Goal: Task Accomplishment & Management: Manage account settings

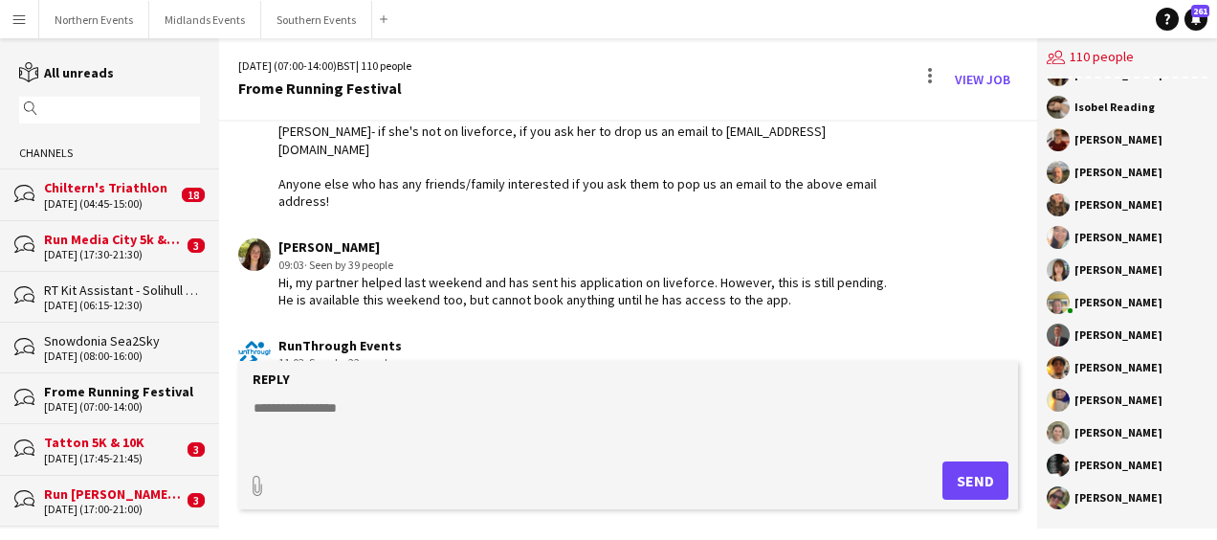
click at [94, 191] on div "Chiltern's Triathlon" at bounding box center [110, 187] width 133 height 17
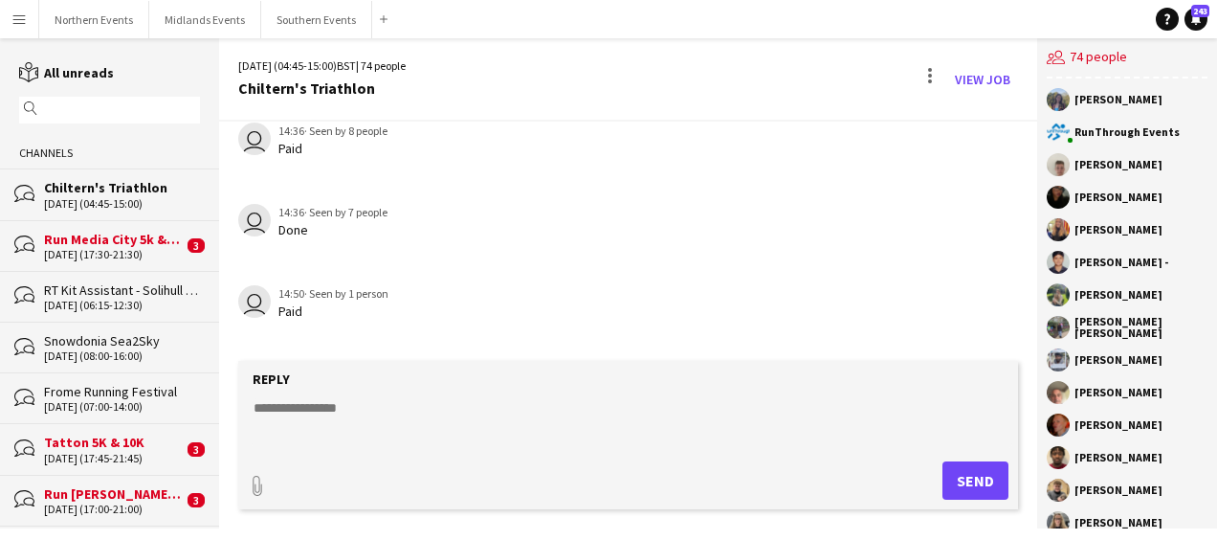
scroll to position [2264, 0]
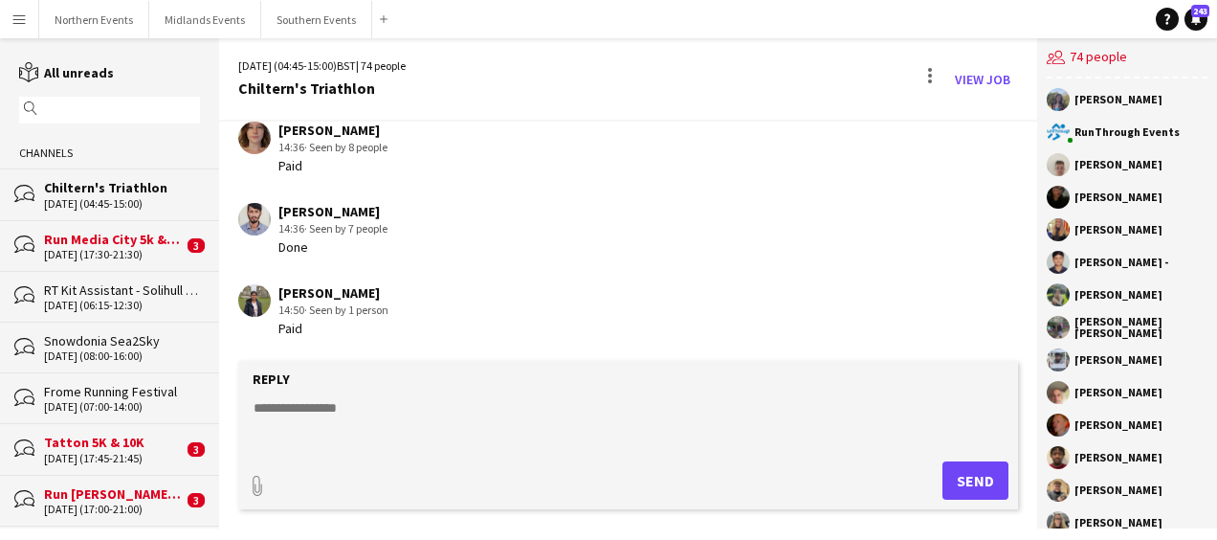
drag, startPoint x: 279, startPoint y: 211, endPoint x: 388, endPoint y: 211, distance: 108.2
click at [388, 211] on div "[PERSON_NAME]" at bounding box center [333, 211] width 109 height 17
copy div "[PERSON_NAME]"
click at [548, 445] on textarea at bounding box center [632, 423] width 761 height 50
drag, startPoint x: 844, startPoint y: 345, endPoint x: 1130, endPoint y: 341, distance: 286.2
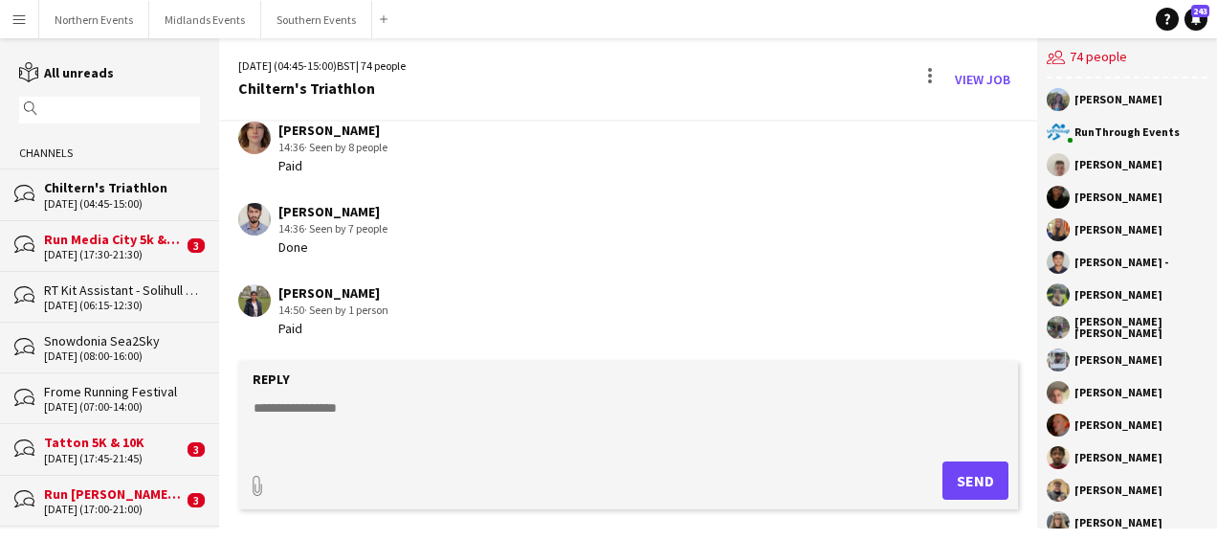
click at [1130, 341] on div "[DATE] (04:45-15:00) BST | 74 people Chiltern's Triathlon View Job [DATE] RunTh…" at bounding box center [718, 283] width 998 height 490
click at [679, 404] on textarea at bounding box center [632, 423] width 761 height 50
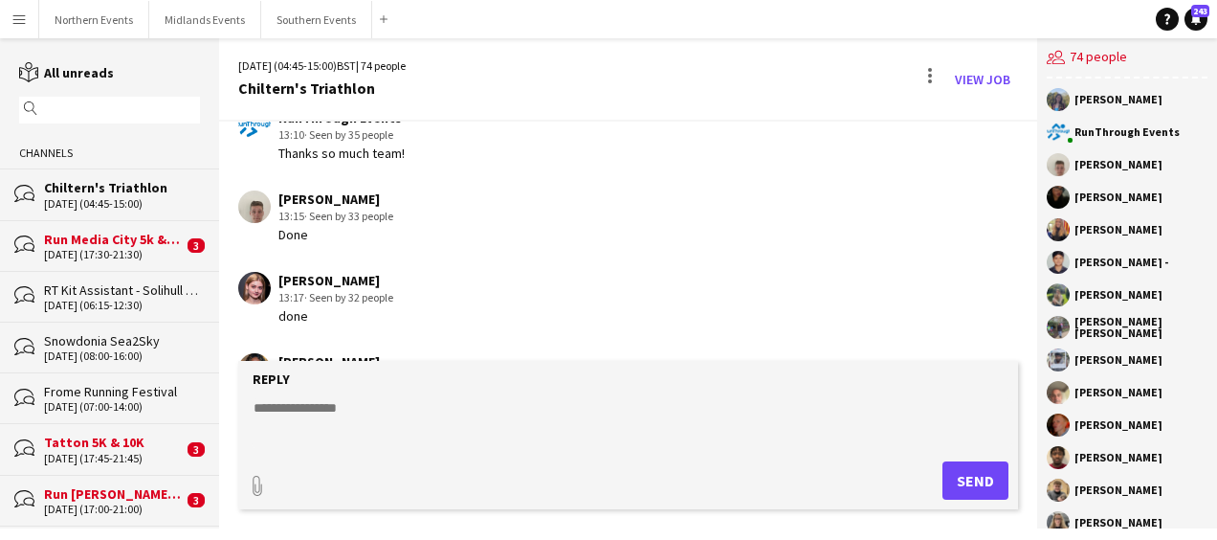
scroll to position [875, 0]
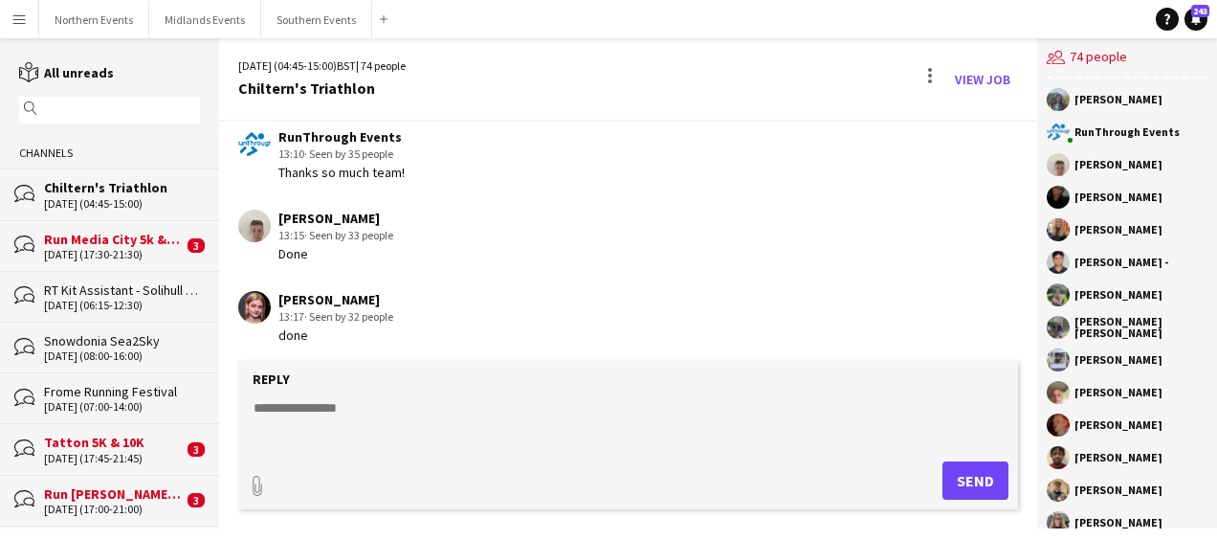
click at [1032, 204] on app-chat-message "[PERSON_NAME] 13:15 · Seen by 33 people Done" at bounding box center [628, 236] width 818 height 72
click at [558, 227] on div "[DATE] (04:45-15:00) BST | 74 people Chiltern's Triathlon View Job [DATE] RunTh…" at bounding box center [628, 283] width 818 height 490
click at [558, 227] on div "[PERSON_NAME] 13:15 · Seen by 33 people Done" at bounding box center [565, 236] width 655 height 53
click at [754, 165] on div "RunThrough Events 13:10 · Seen by 35 people Thanks so much team!" at bounding box center [565, 154] width 655 height 53
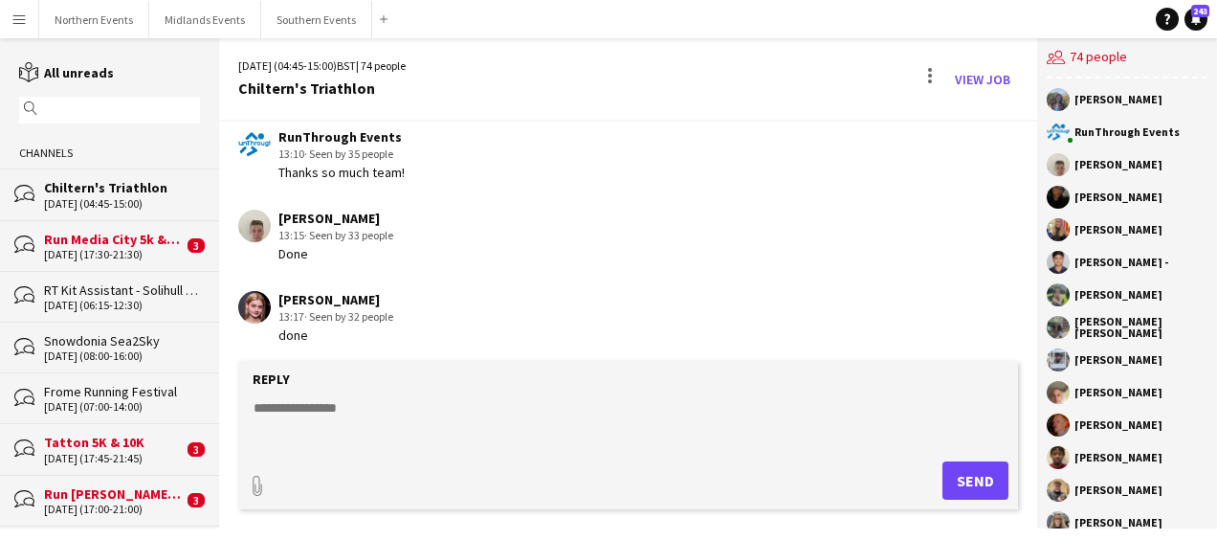
scroll to position [2345, 0]
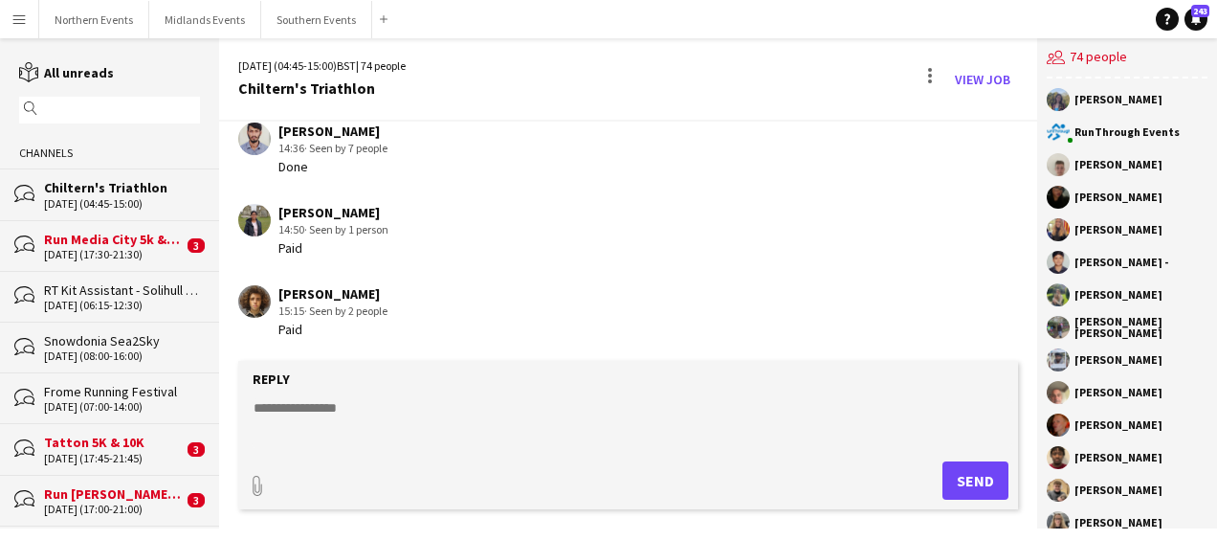
click at [18, 20] on app-icon "Menu" at bounding box center [18, 18] width 15 height 15
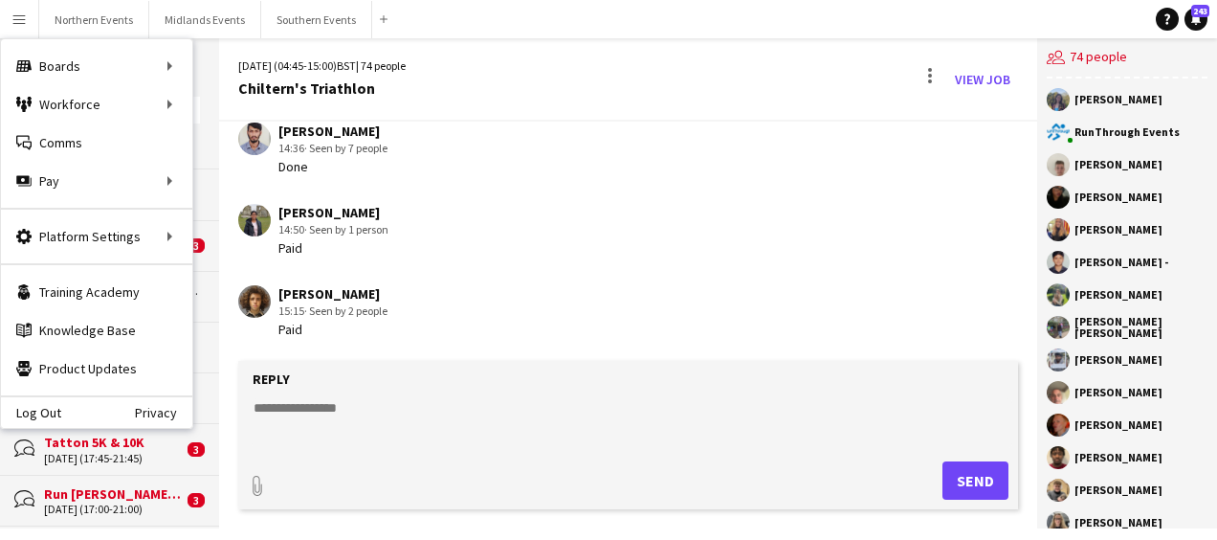
drag, startPoint x: 565, startPoint y: 212, endPoint x: 62, endPoint y: 75, distance: 520.8
click at [565, 212] on div "[PERSON_NAME] 14:50 · Seen by 1 person Paid" at bounding box center [565, 230] width 655 height 53
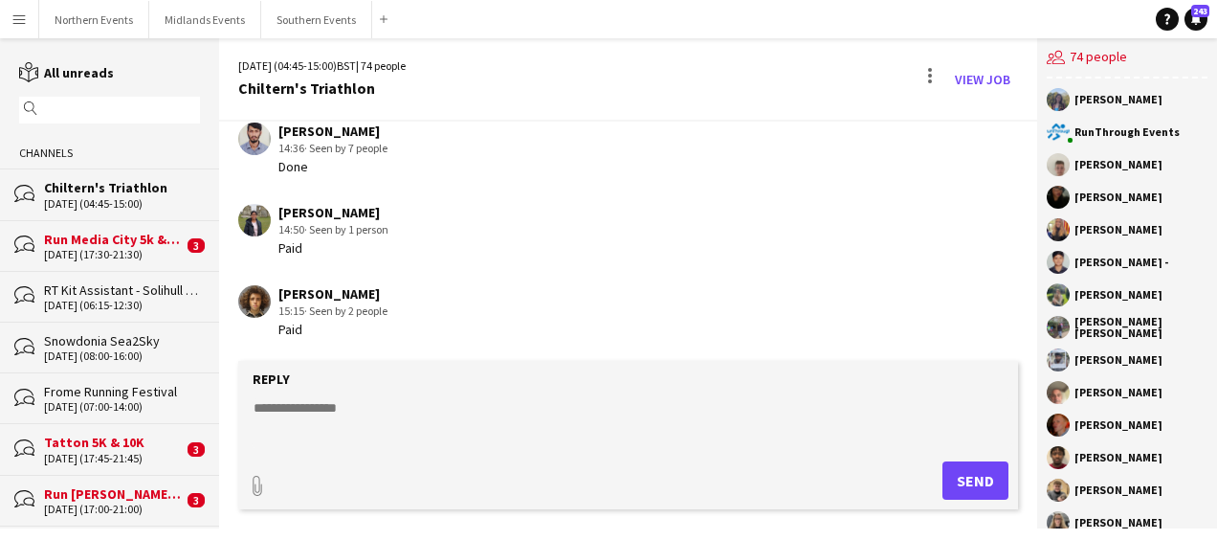
click at [13, 18] on app-icon "Menu" at bounding box center [18, 18] width 15 height 15
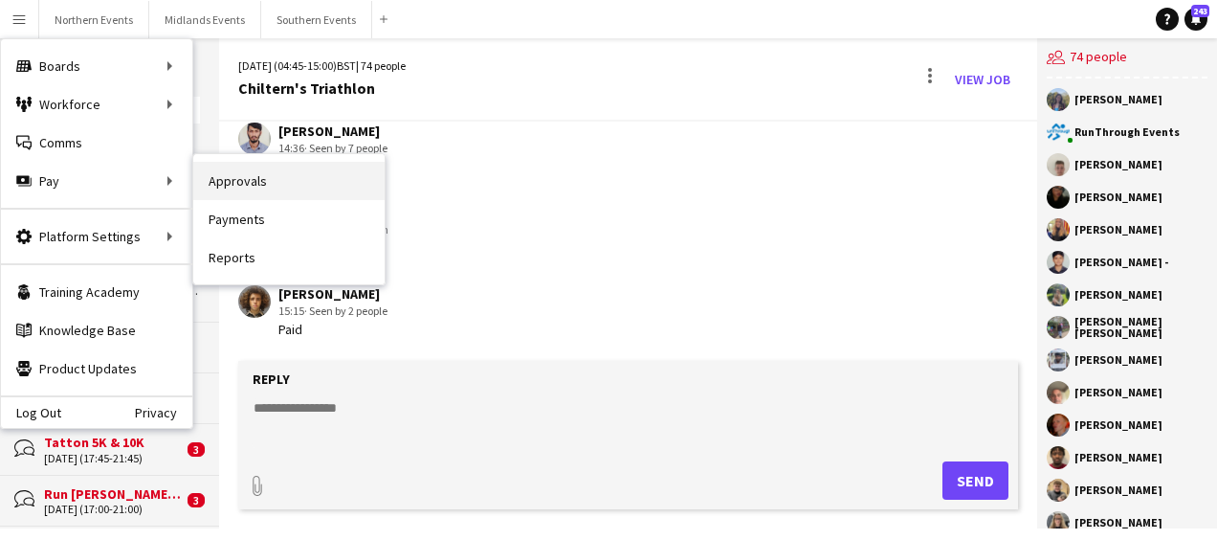
click at [235, 187] on link "Approvals" at bounding box center [288, 181] width 191 height 38
click at [235, 187] on div "Menu Boards Boards Boards All jobs Status Workforce Workforce My Workforce Recr…" at bounding box center [608, 270] width 1217 height 540
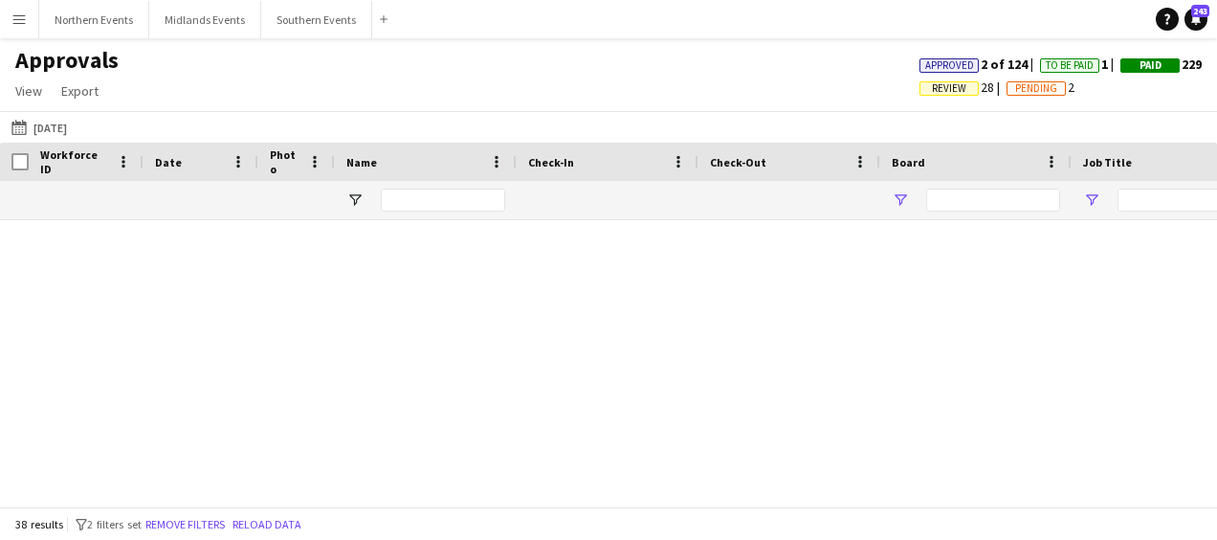
type input "**********"
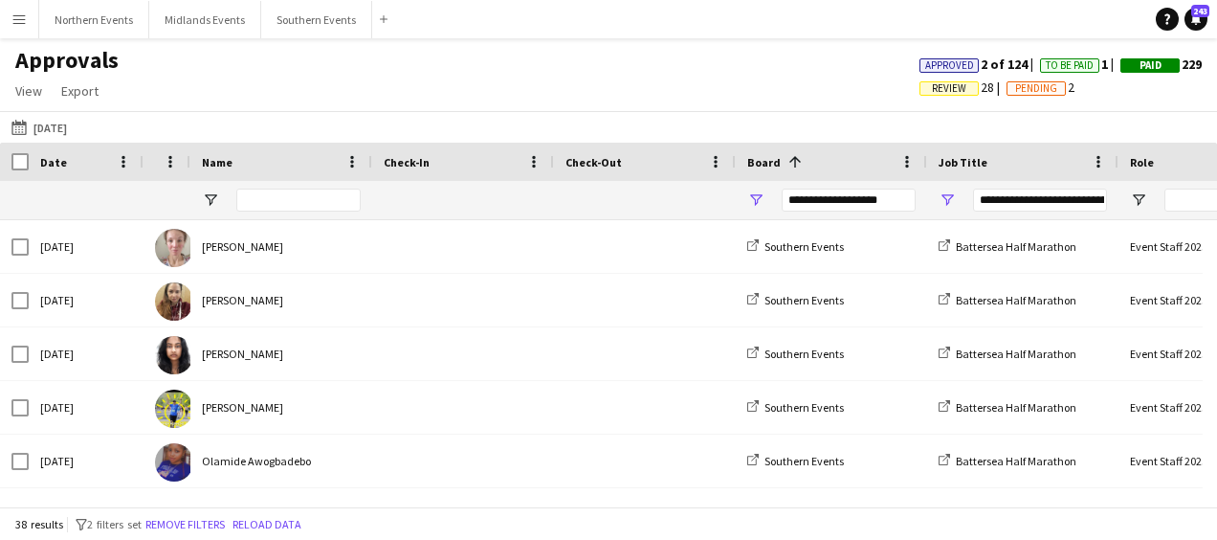
type input "**********"
click at [51, 126] on button "[DATE] [DATE]" at bounding box center [39, 127] width 63 height 23
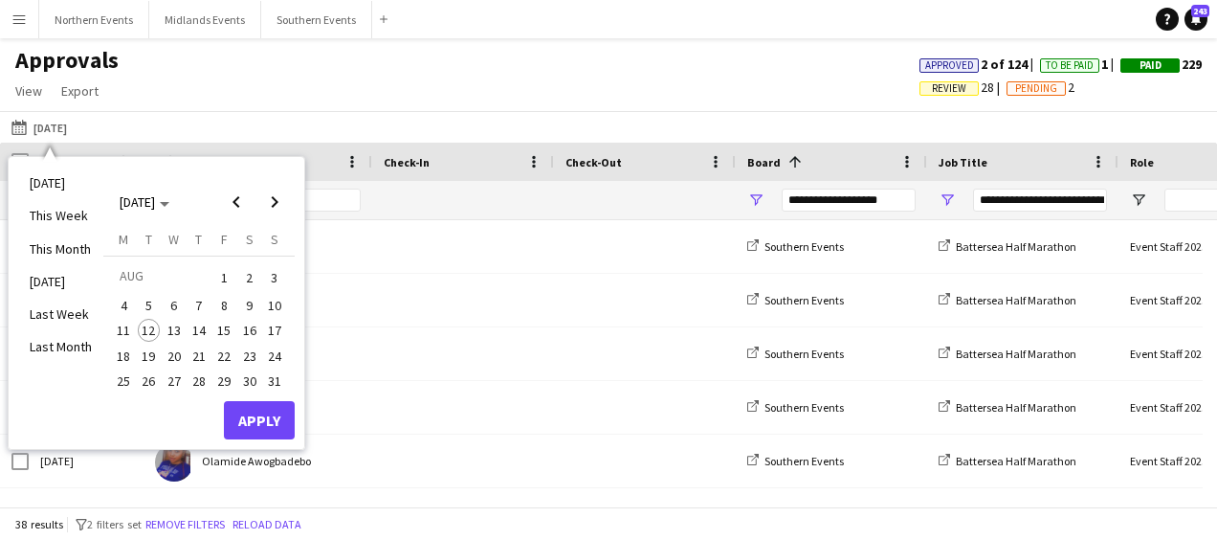
click at [250, 304] on span "9" at bounding box center [249, 305] width 23 height 23
click at [259, 425] on button "Apply" at bounding box center [259, 420] width 71 height 38
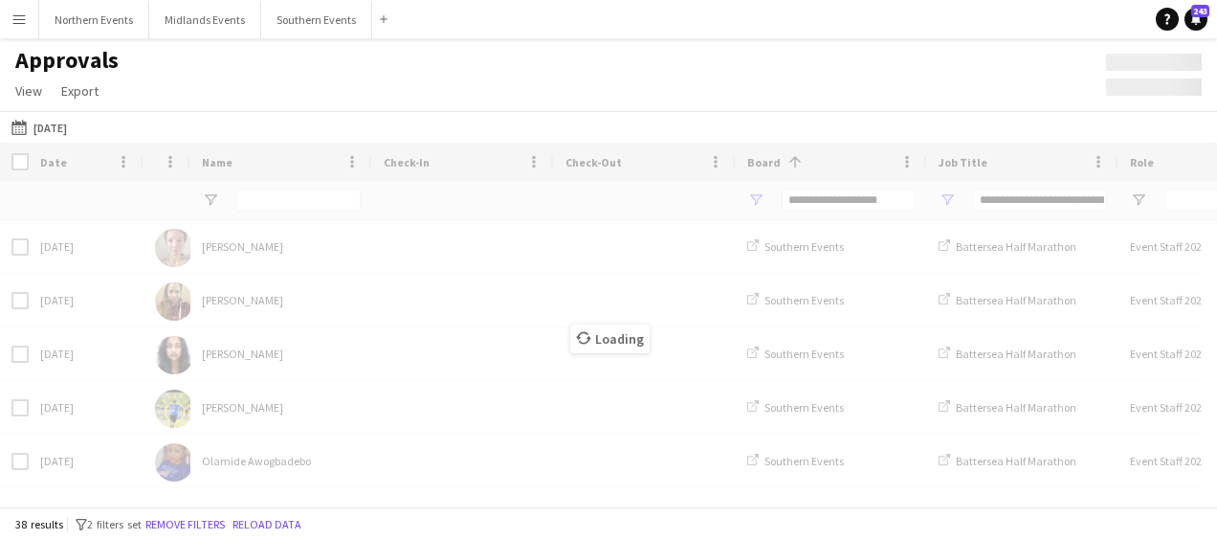
type input "***"
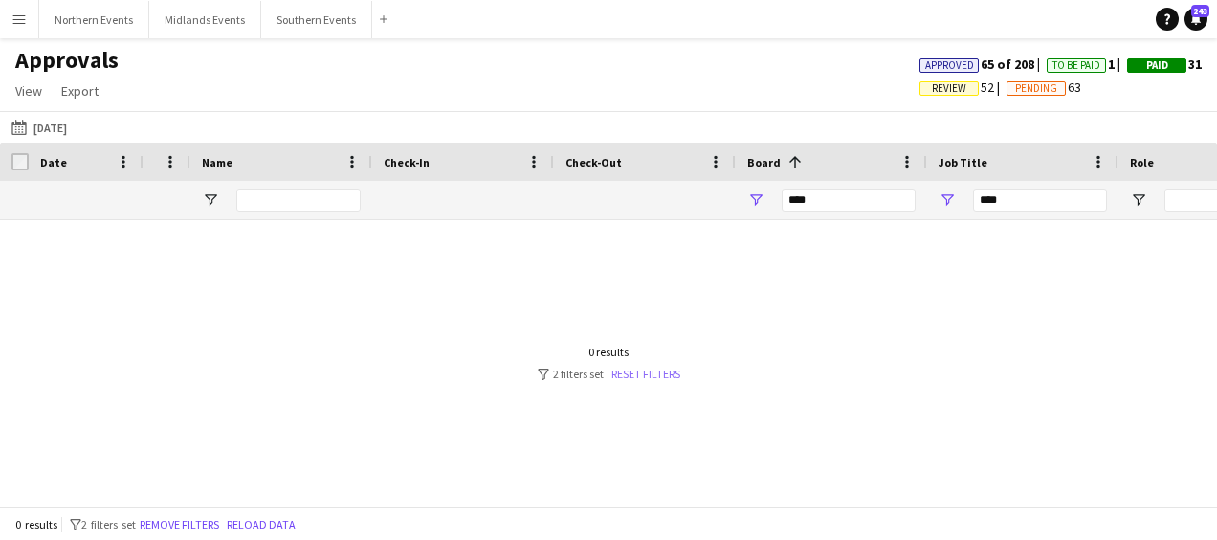
click at [643, 381] on link "Reset filters" at bounding box center [646, 374] width 69 height 14
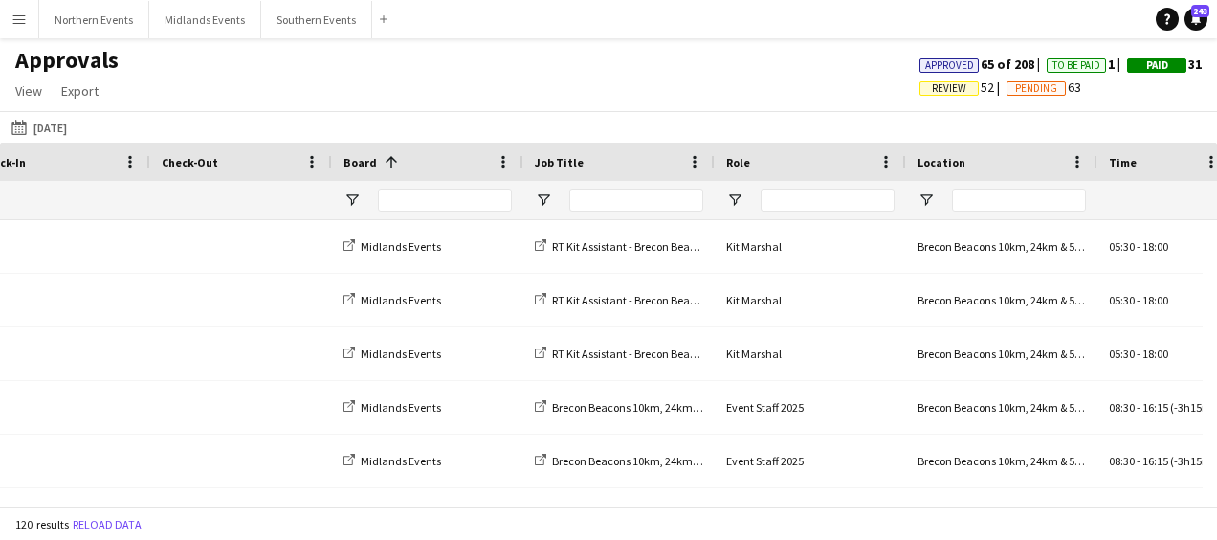
scroll to position [0, 464]
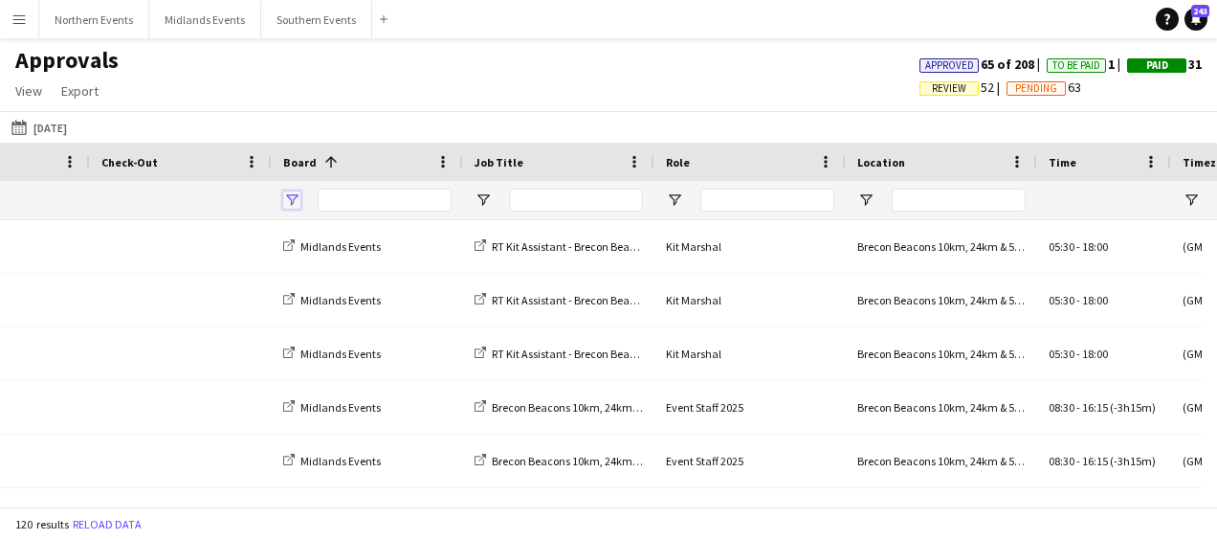
click at [289, 199] on span "Open Filter Menu" at bounding box center [291, 199] width 17 height 17
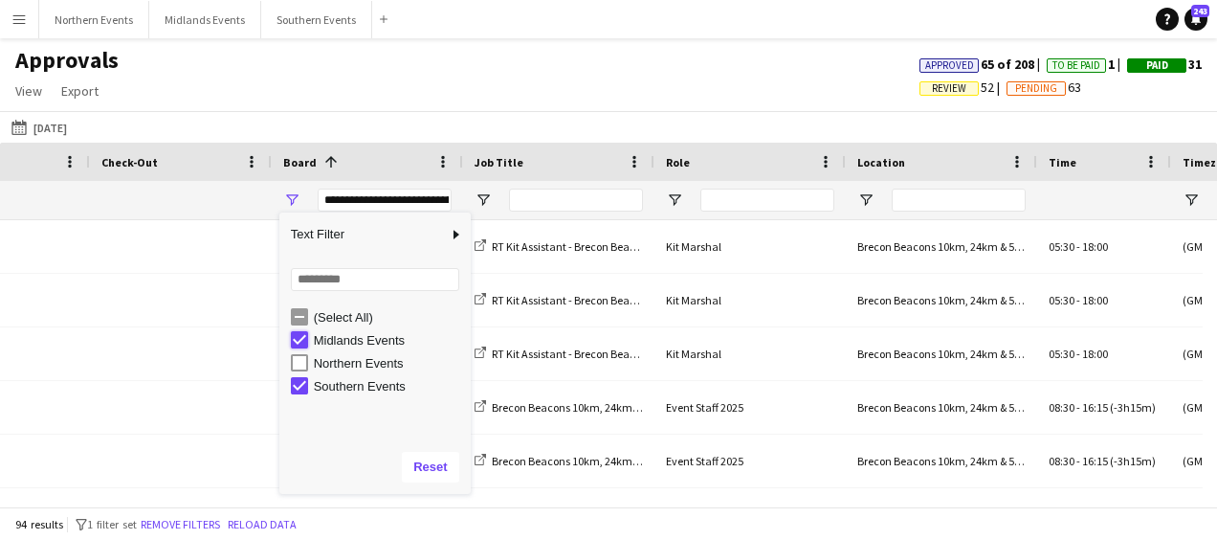
type input "**********"
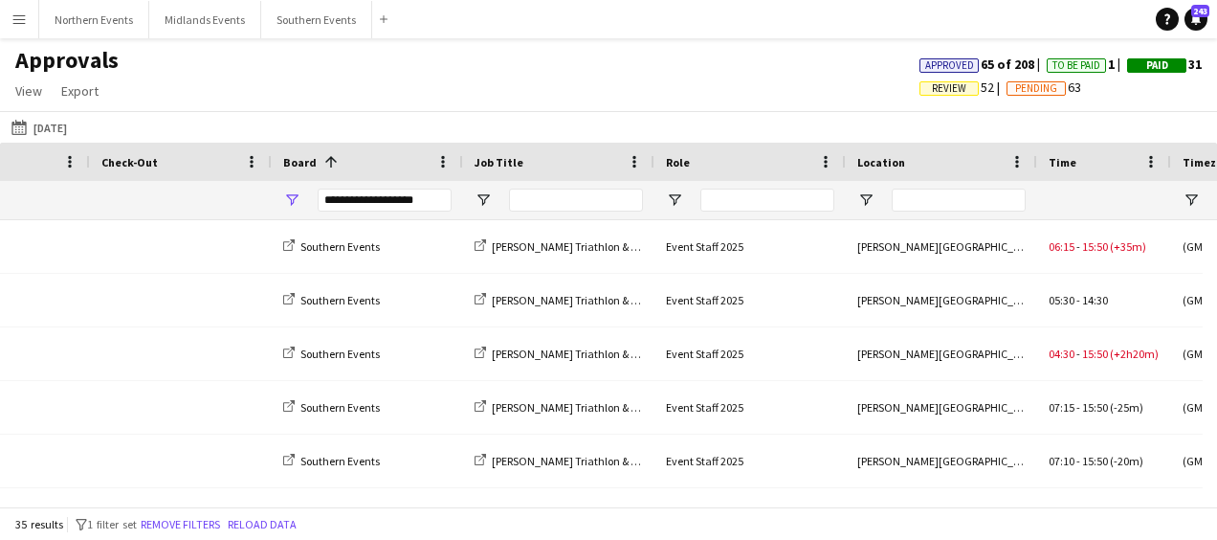
click at [511, 117] on div "[DATE] [DATE] [DATE] This Week This Month [DATE] Last Week Last Month [DATE] [D…" at bounding box center [608, 127] width 1217 height 32
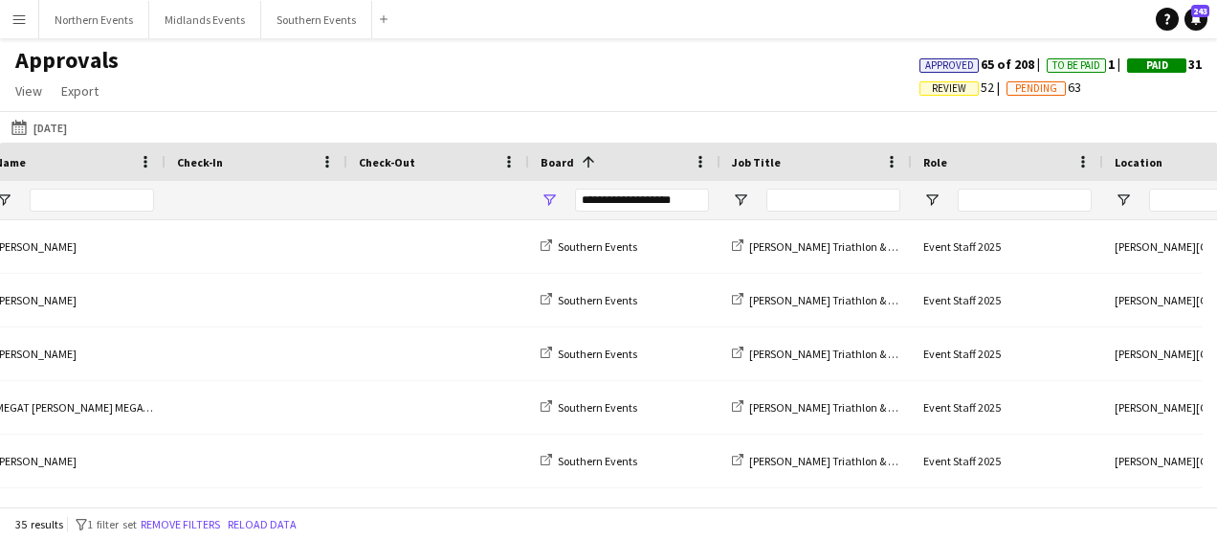
scroll to position [0, 165]
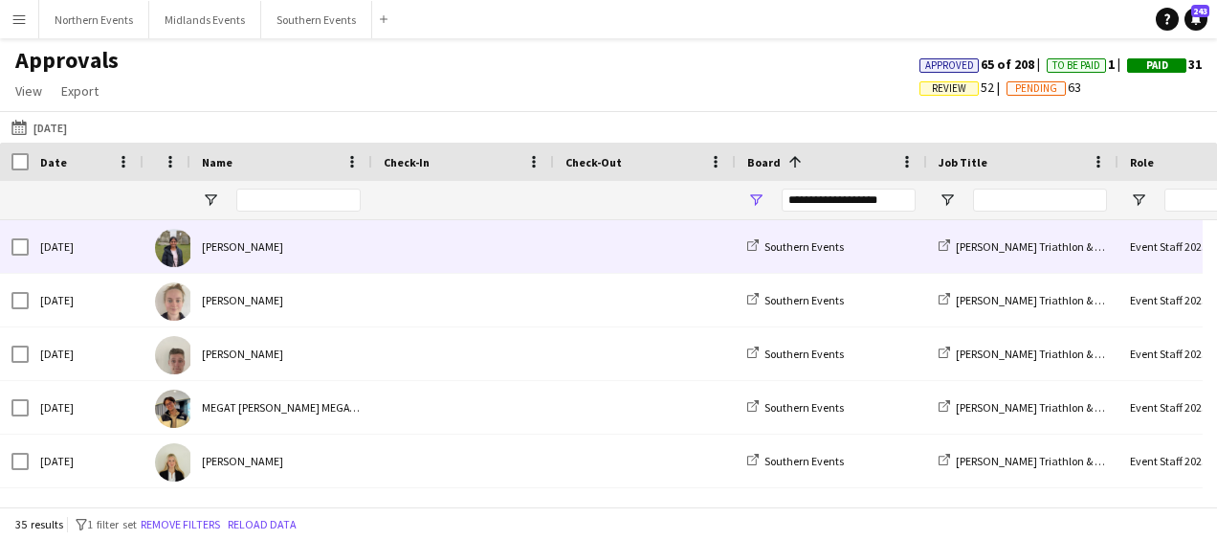
click at [283, 251] on div "[PERSON_NAME]" at bounding box center [281, 246] width 182 height 53
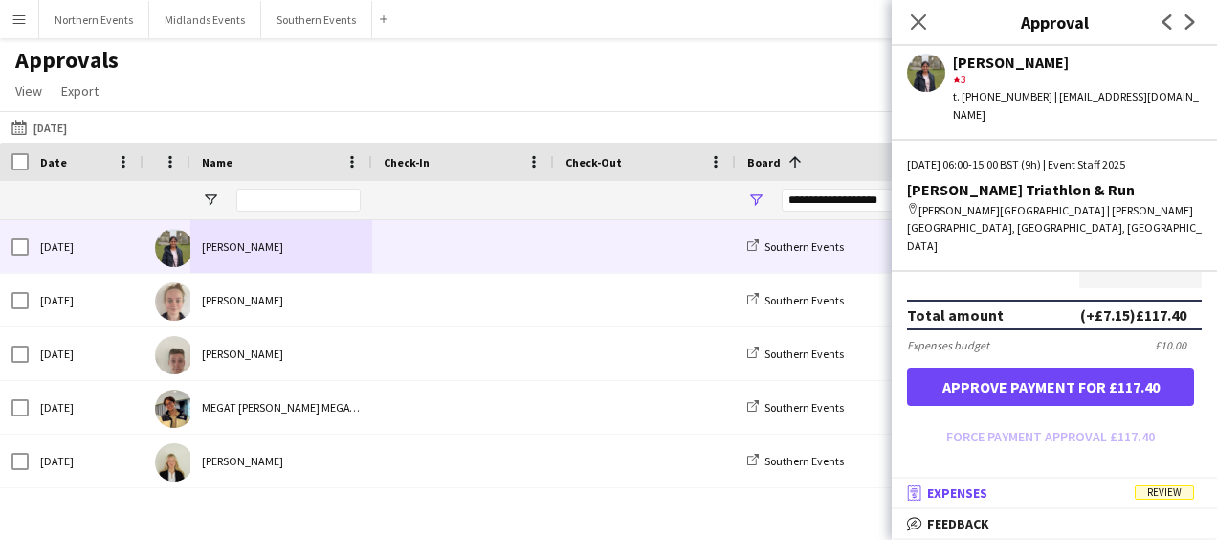
click at [1011, 499] on mat-panel-title "receipt Expenses Review" at bounding box center [1051, 492] width 318 height 17
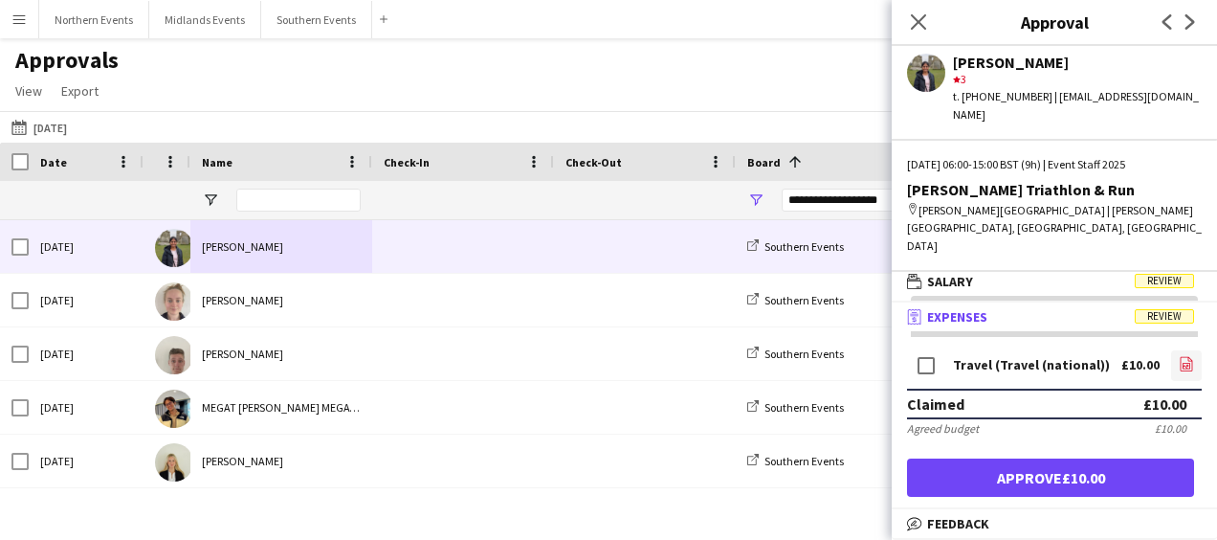
click at [1179, 356] on icon "file-image" at bounding box center [1186, 363] width 15 height 15
click at [1191, 21] on icon "Next" at bounding box center [1190, 21] width 15 height 15
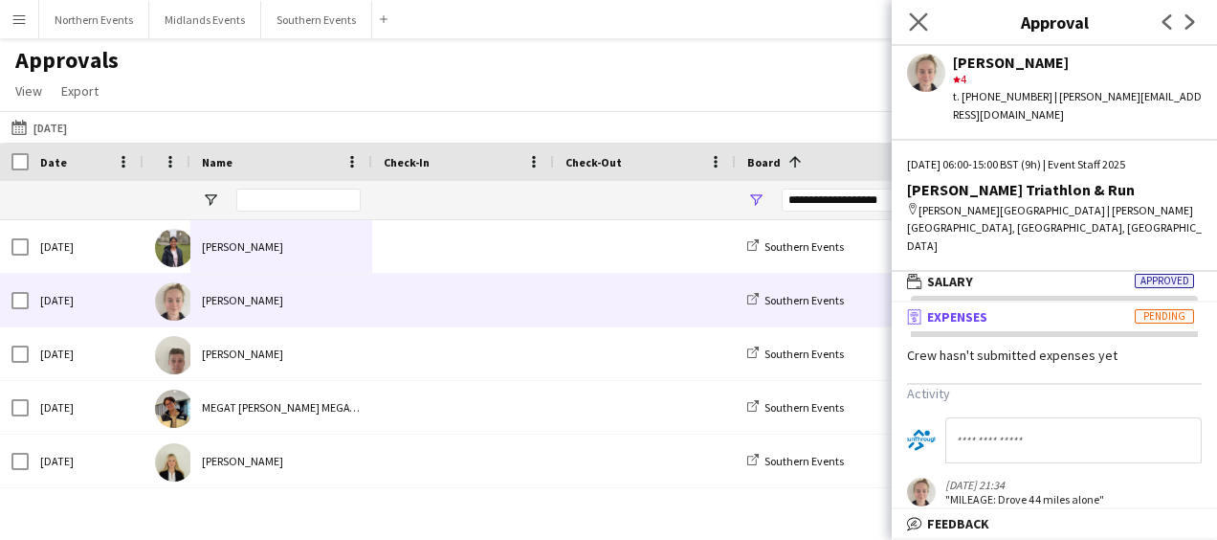
click at [925, 11] on app-icon "Close pop-in" at bounding box center [919, 23] width 28 height 28
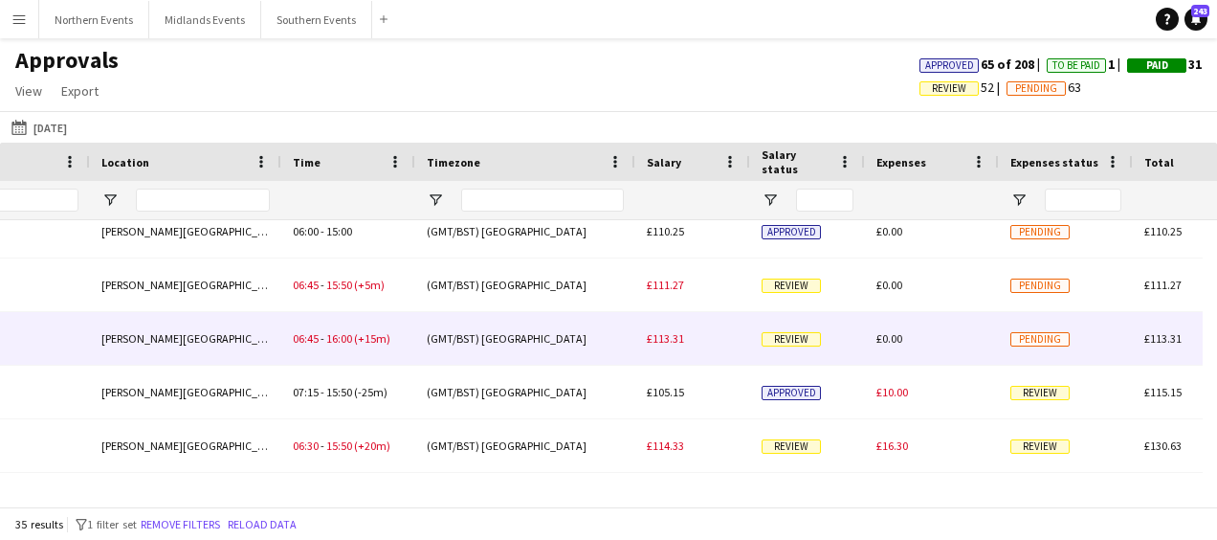
click at [613, 335] on div "(GMT/BST) [GEOGRAPHIC_DATA]" at bounding box center [525, 338] width 220 height 53
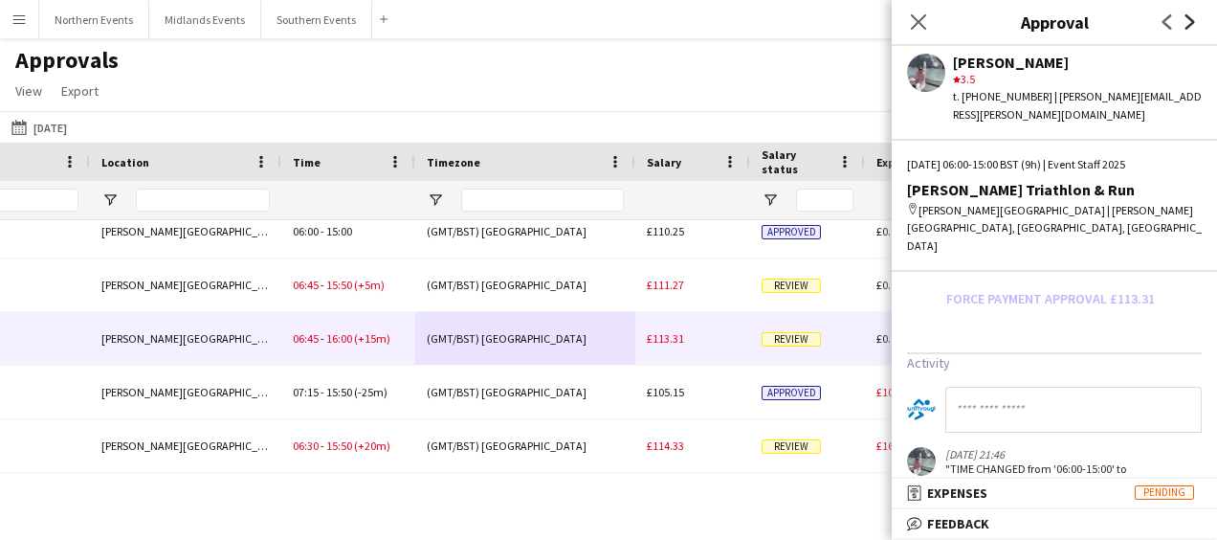
click at [1192, 25] on icon at bounding box center [1191, 21] width 10 height 15
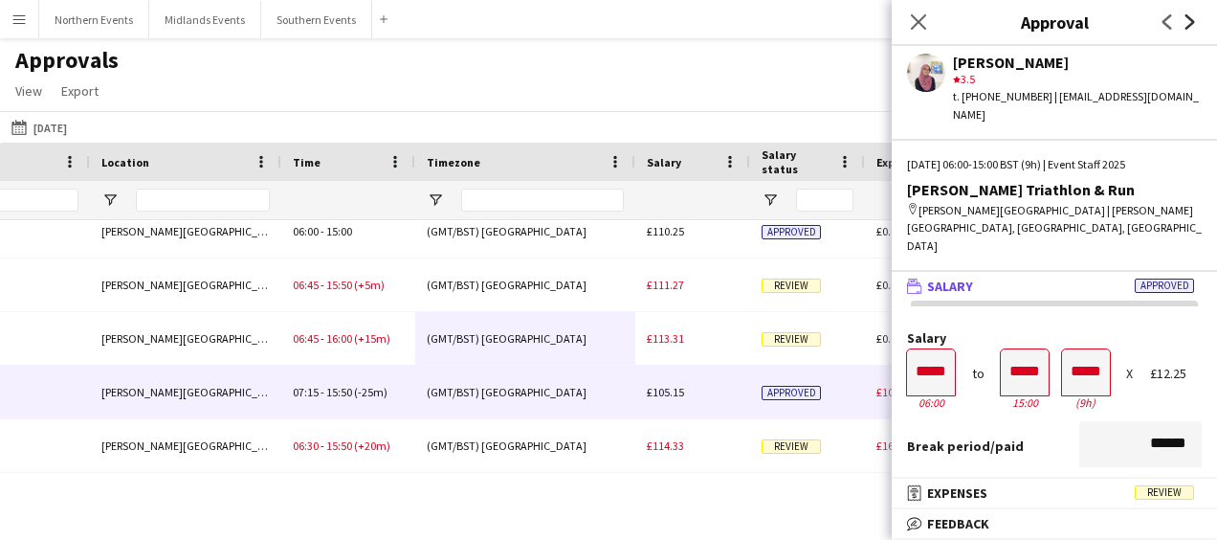
click at [1192, 19] on icon at bounding box center [1191, 21] width 10 height 15
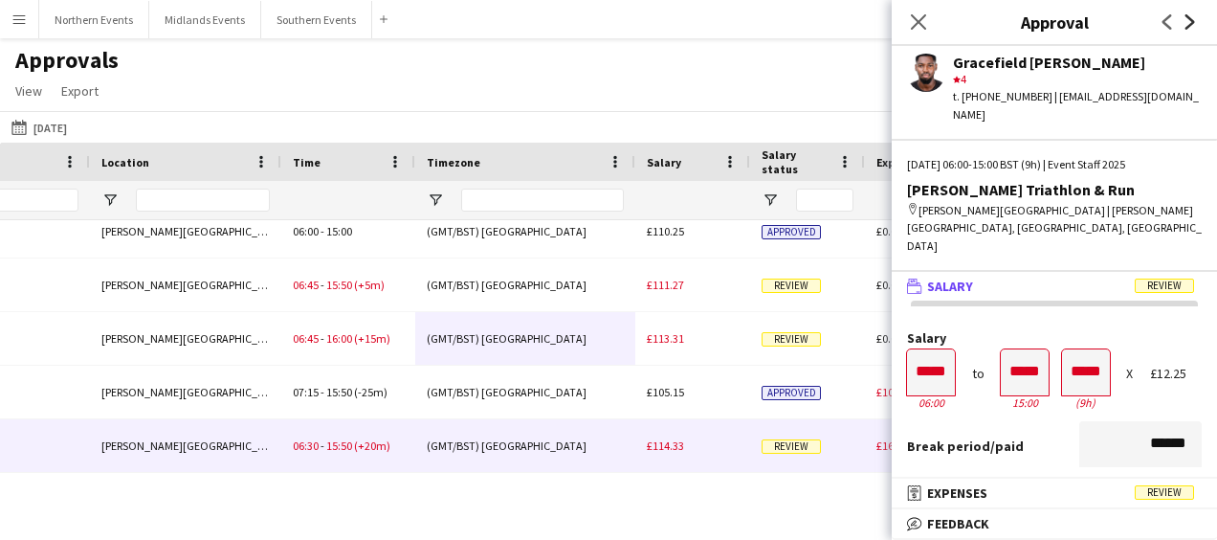
click at [1192, 19] on icon at bounding box center [1191, 21] width 10 height 15
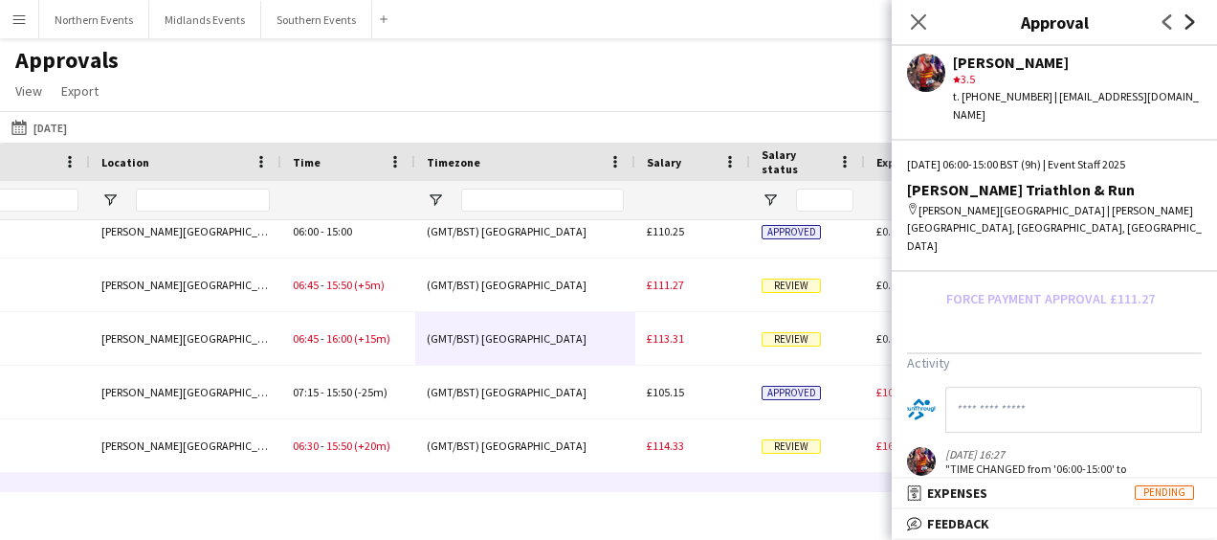
click at [1192, 27] on icon "Next" at bounding box center [1190, 21] width 15 height 15
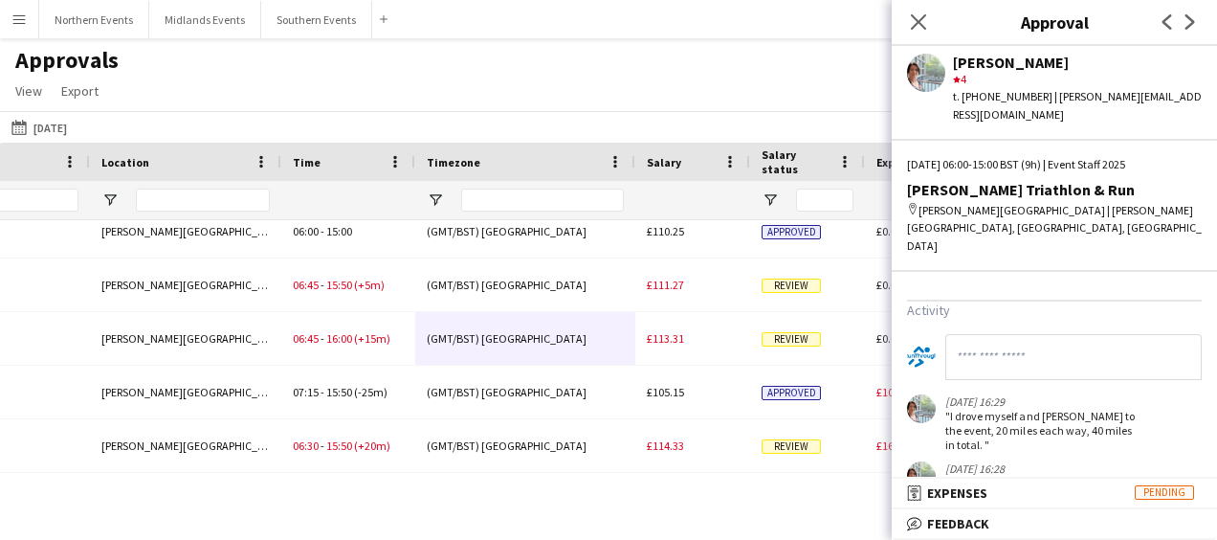
scroll to position [731, 0]
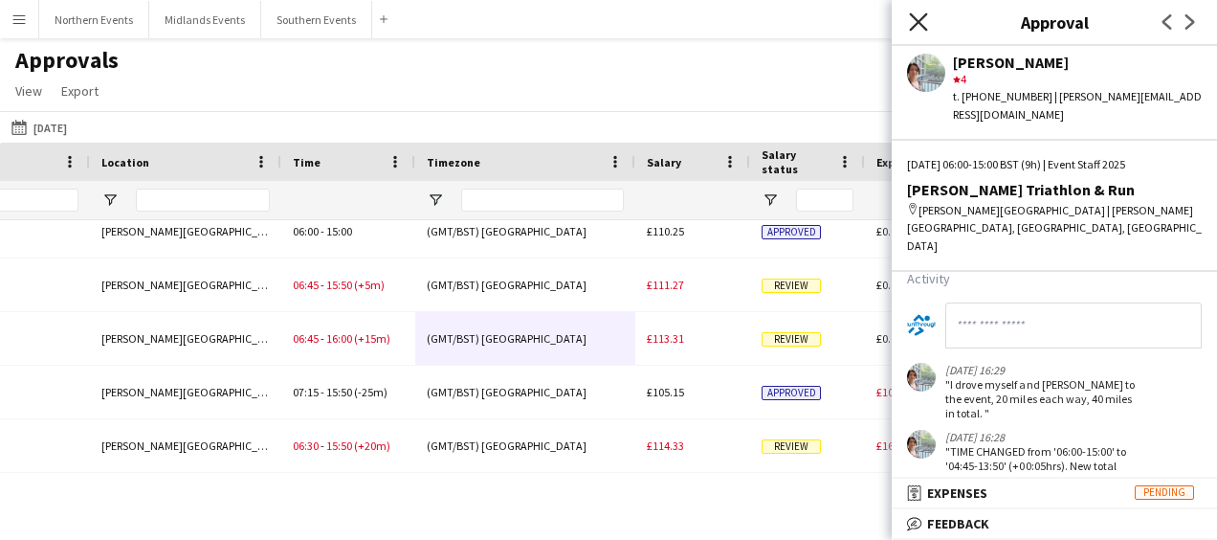
click at [922, 21] on icon "Close pop-in" at bounding box center [918, 21] width 18 height 18
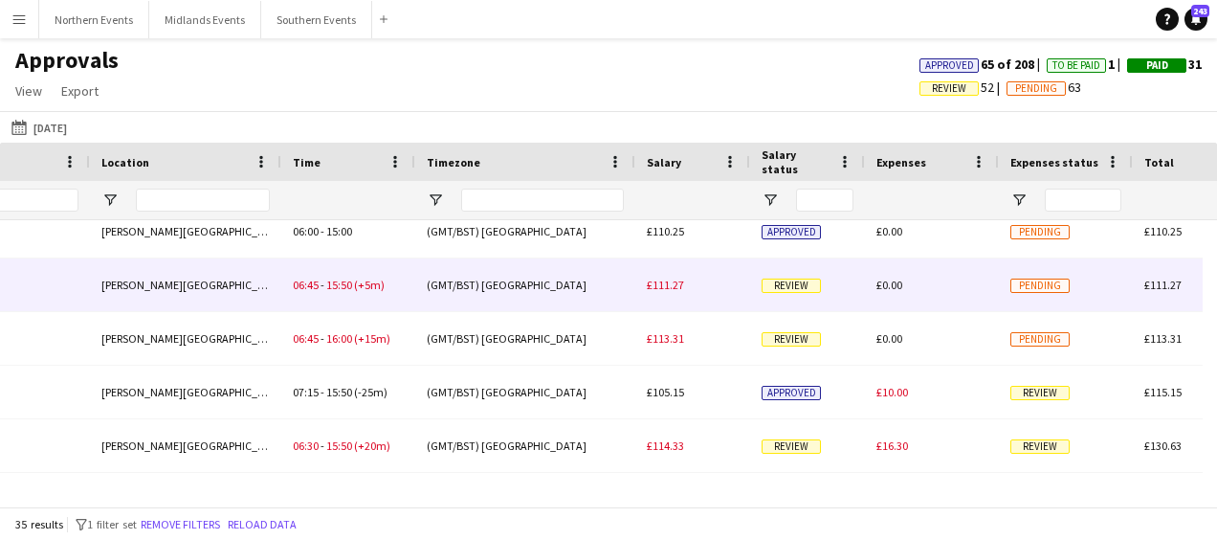
click at [745, 295] on div "£111.27" at bounding box center [693, 284] width 115 height 53
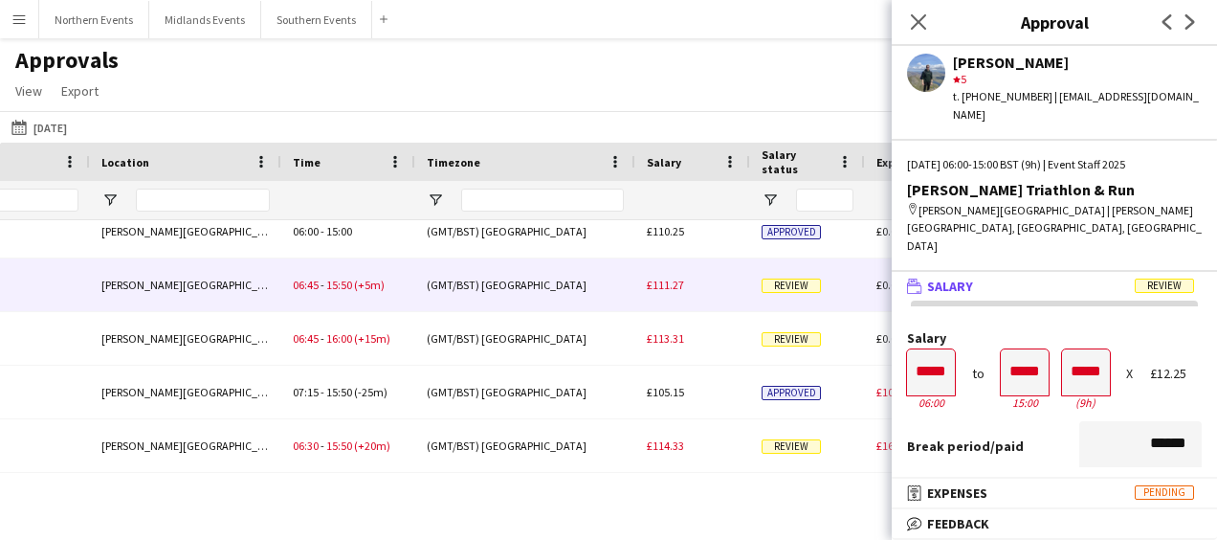
scroll to position [1, 0]
click at [1189, 26] on icon at bounding box center [1191, 21] width 10 height 15
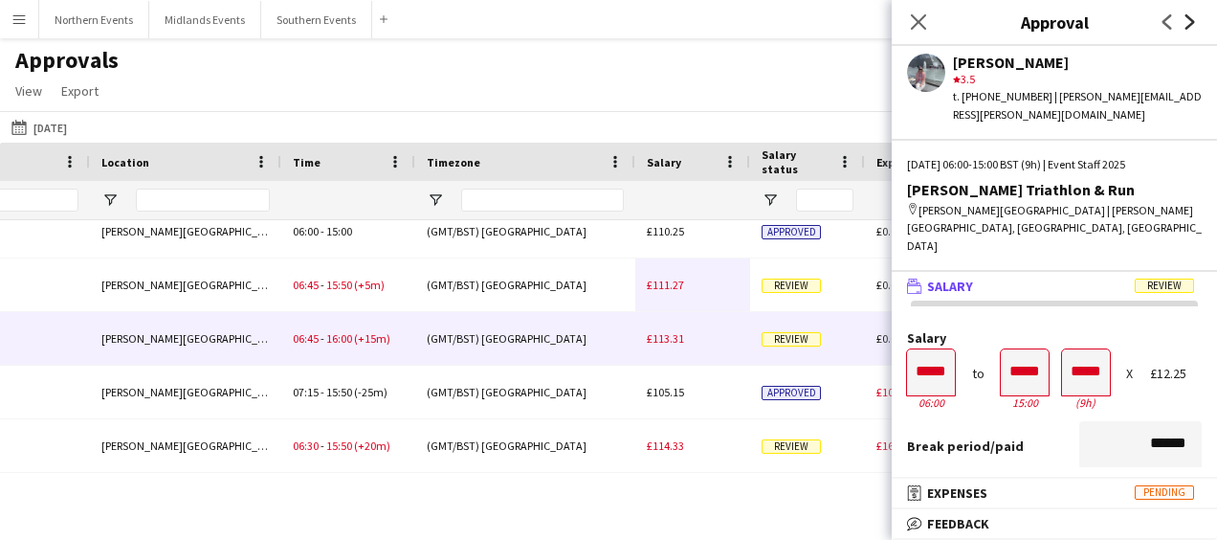
click at [1189, 26] on icon at bounding box center [1191, 21] width 10 height 15
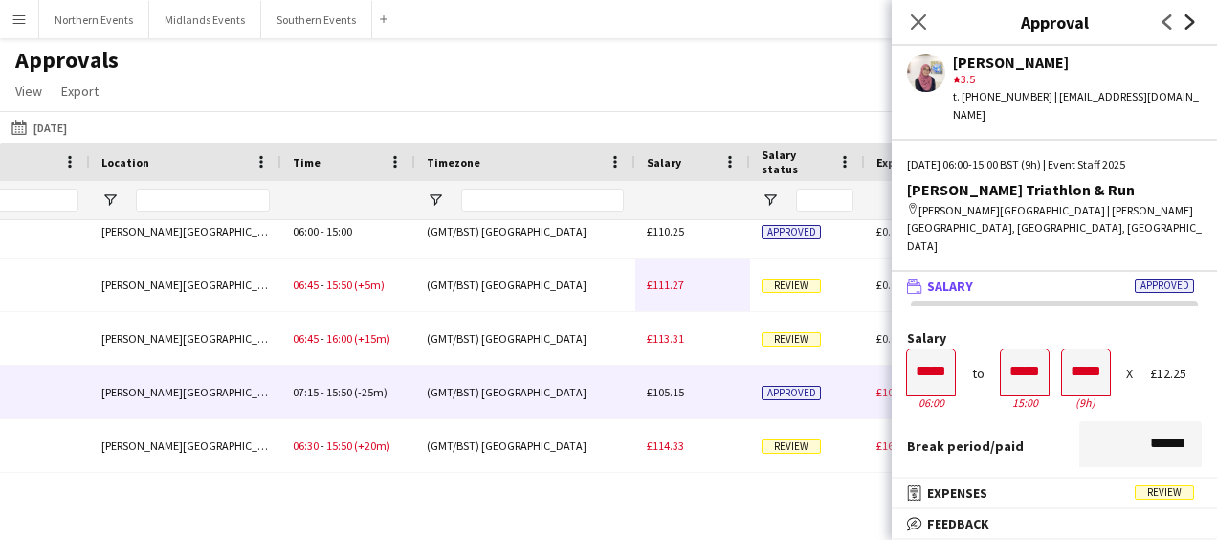
click at [1189, 26] on icon at bounding box center [1191, 21] width 10 height 15
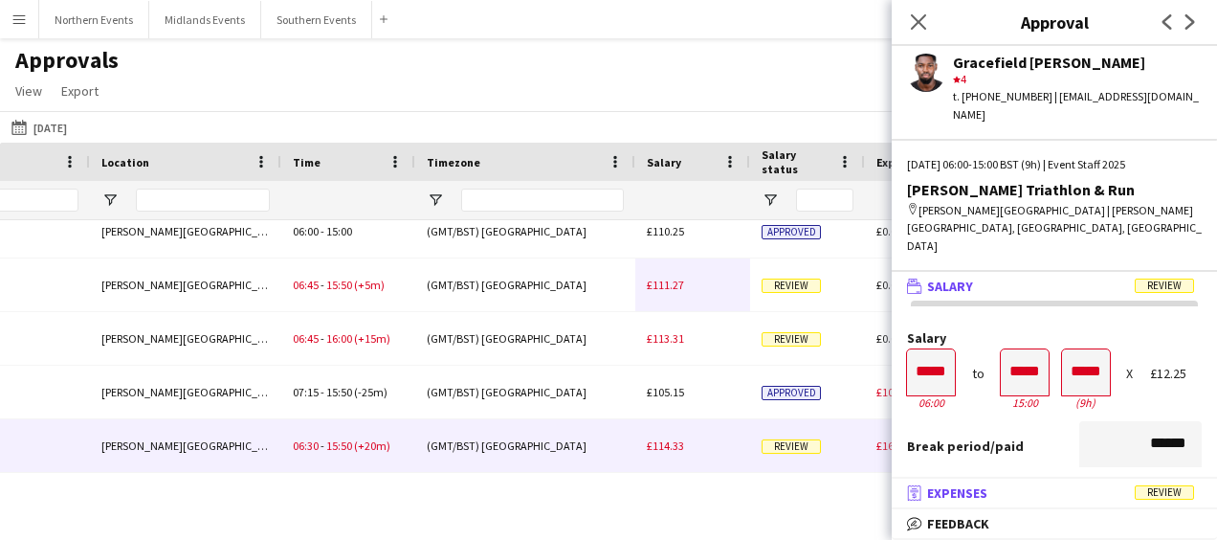
click at [977, 494] on span "Expenses" at bounding box center [957, 492] width 60 height 17
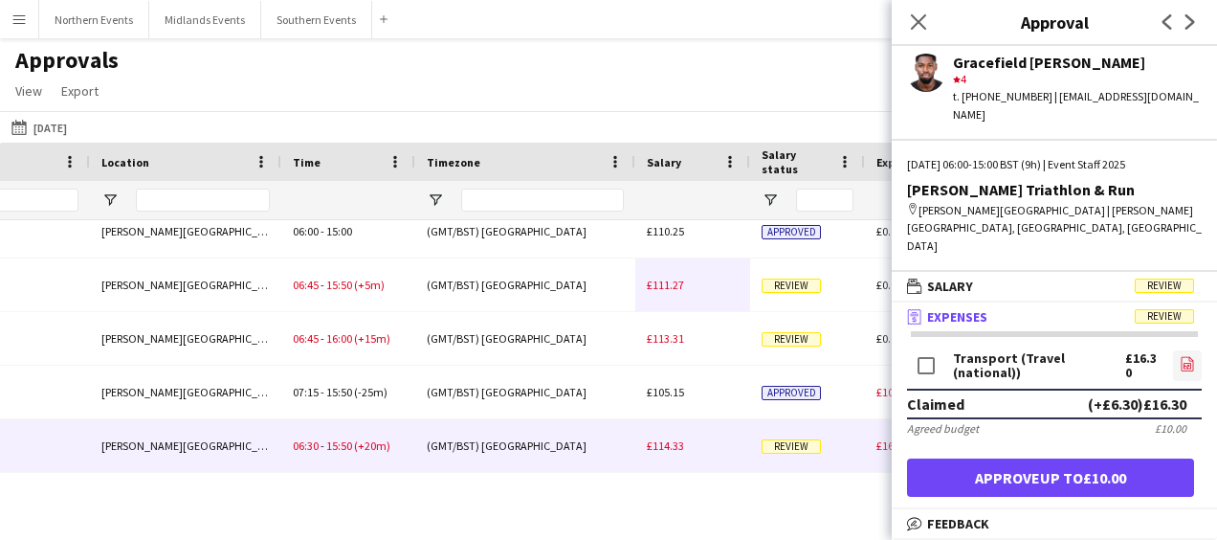
click at [1181, 350] on link "file-image" at bounding box center [1187, 365] width 29 height 31
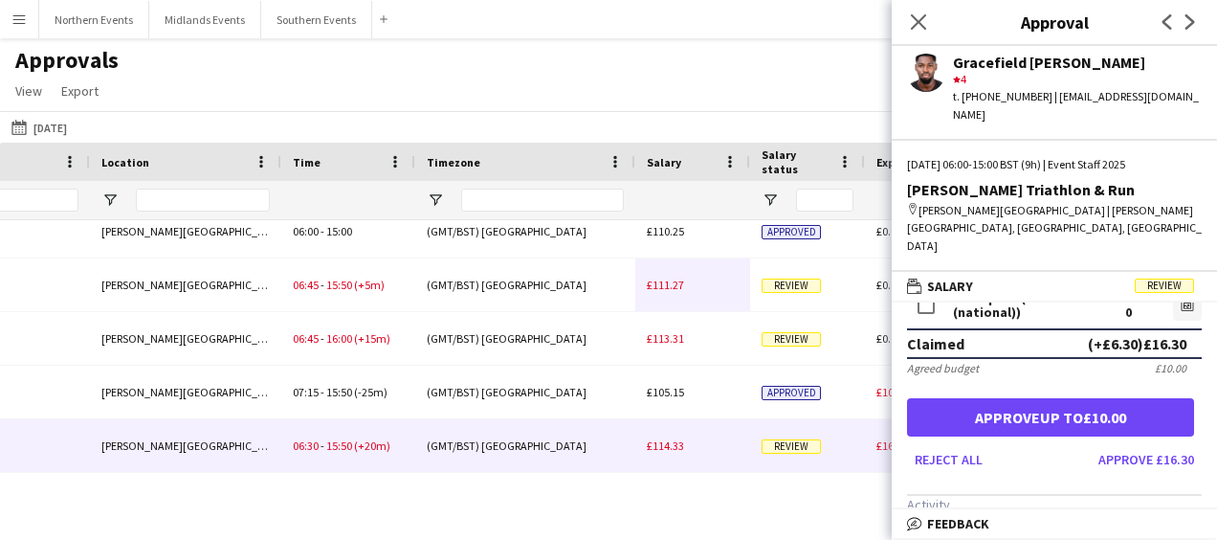
scroll to position [61, 0]
click at [926, 24] on icon "Close pop-in" at bounding box center [918, 21] width 18 height 18
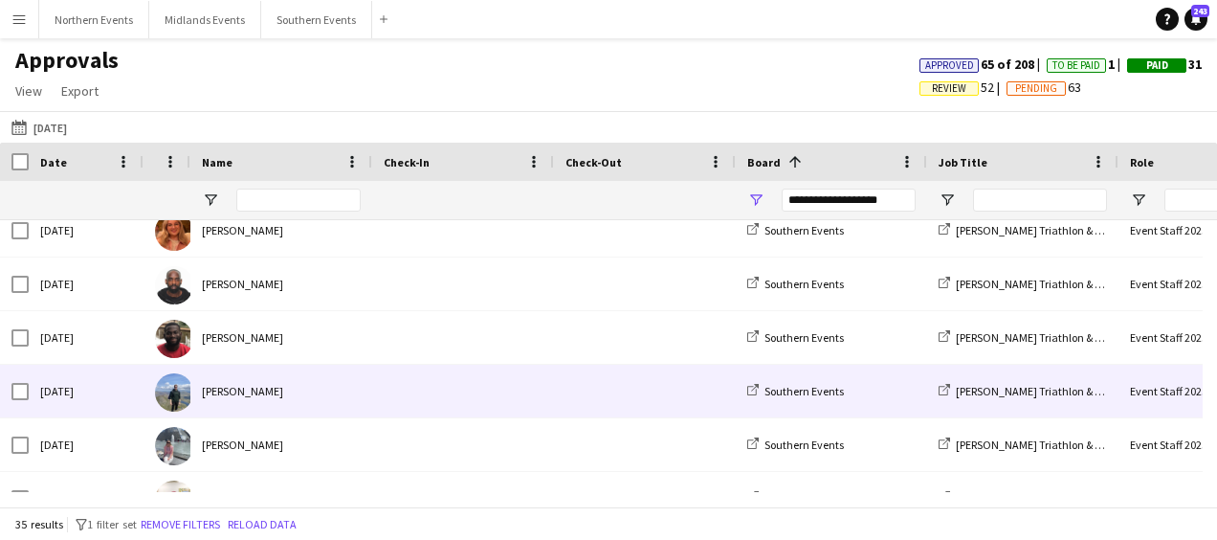
scroll to position [1248, 0]
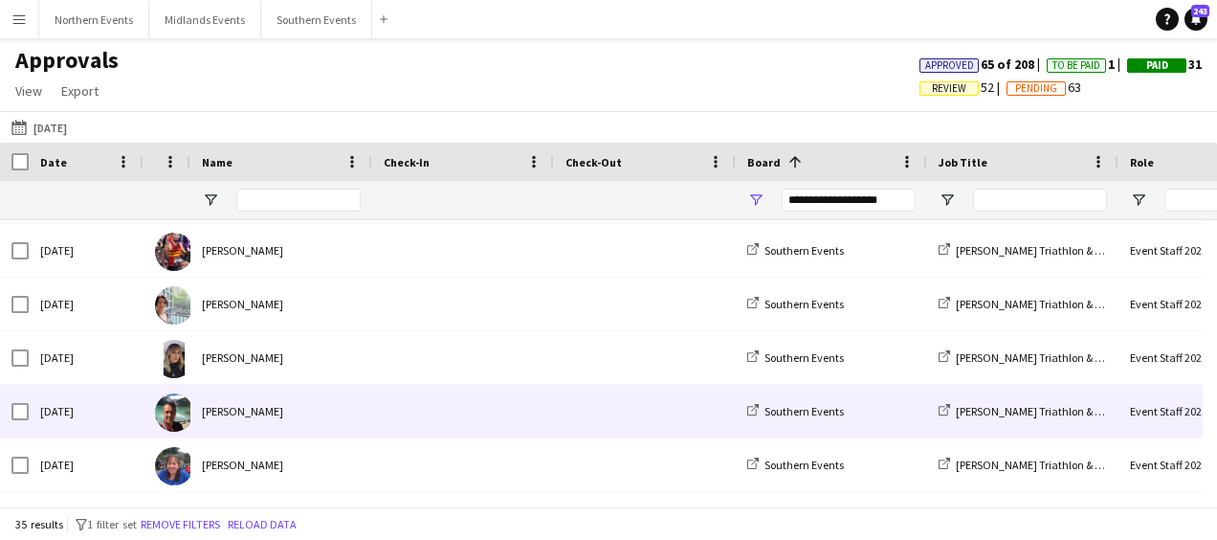
click at [356, 399] on div "[PERSON_NAME]" at bounding box center [281, 411] width 182 height 53
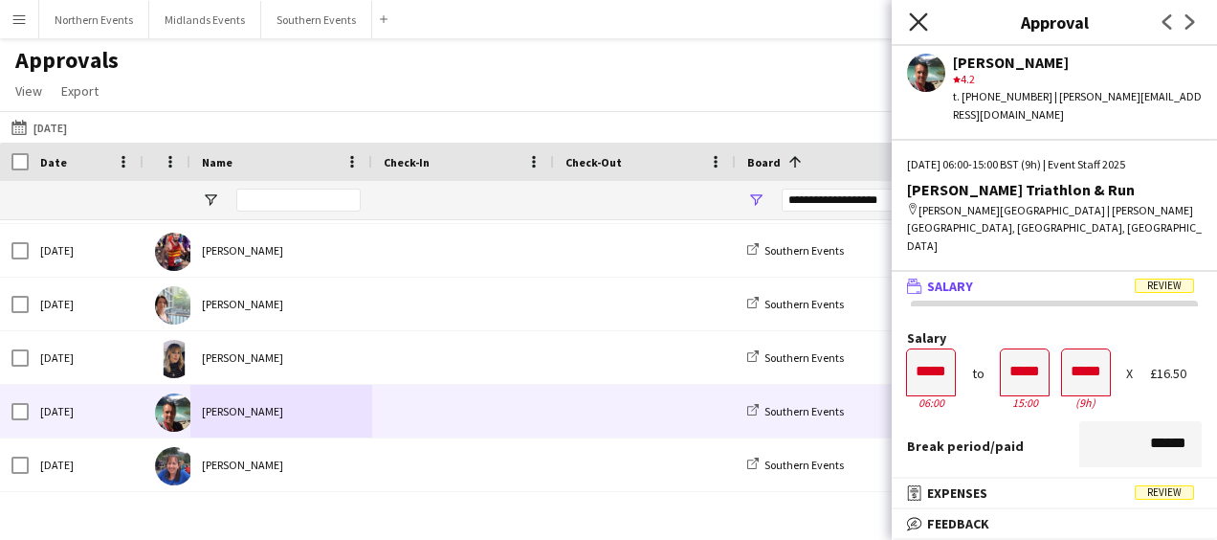
click at [926, 17] on icon "Close pop-in" at bounding box center [918, 21] width 18 height 18
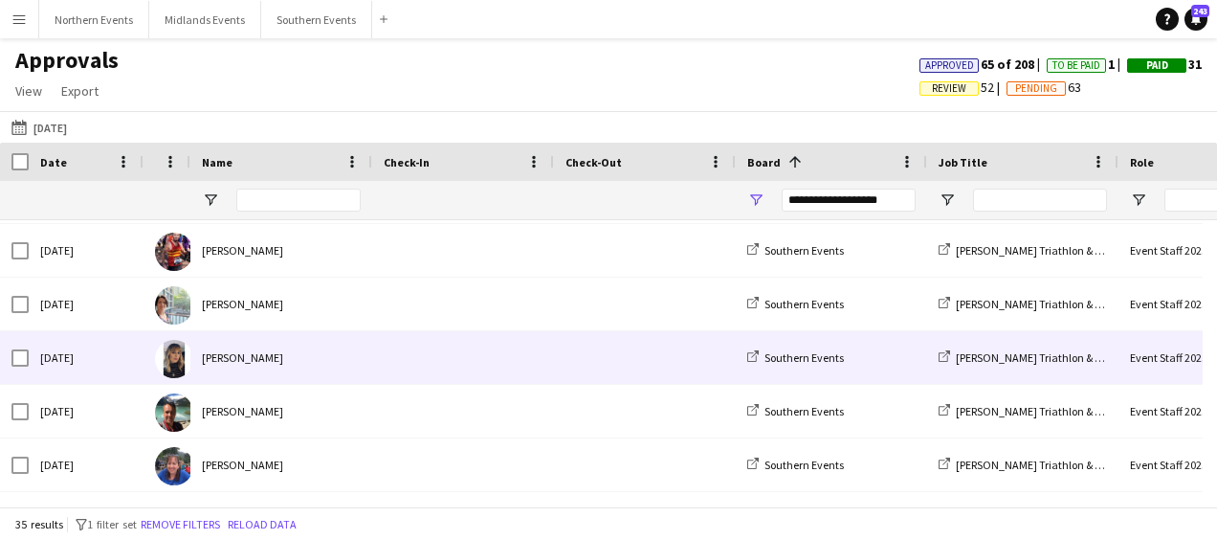
click at [334, 363] on div "[PERSON_NAME]" at bounding box center [281, 357] width 182 height 53
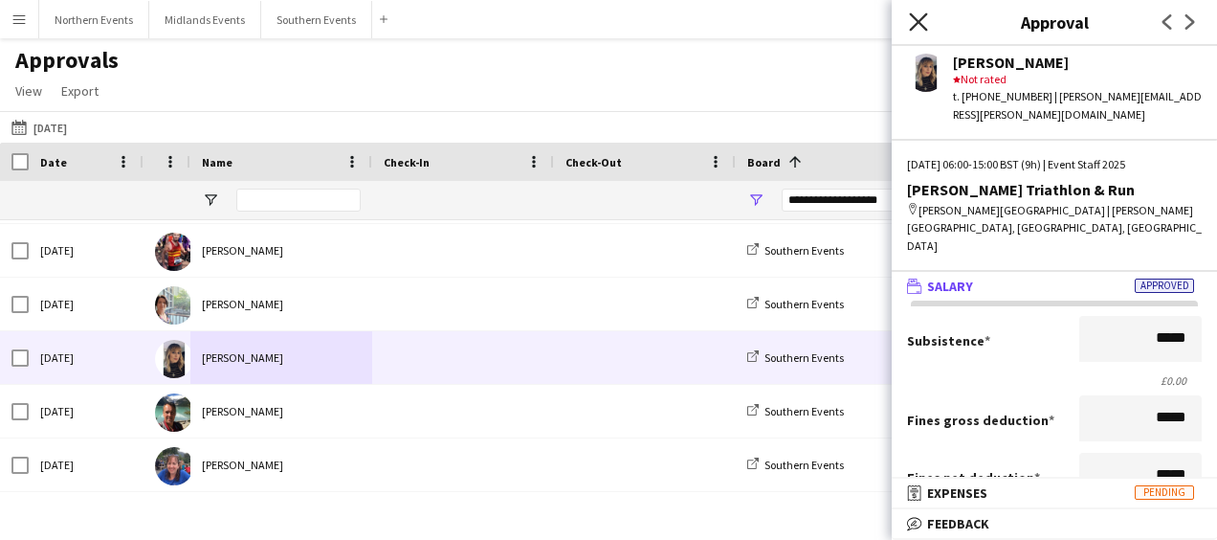
click at [918, 26] on icon "Close pop-in" at bounding box center [918, 21] width 18 height 18
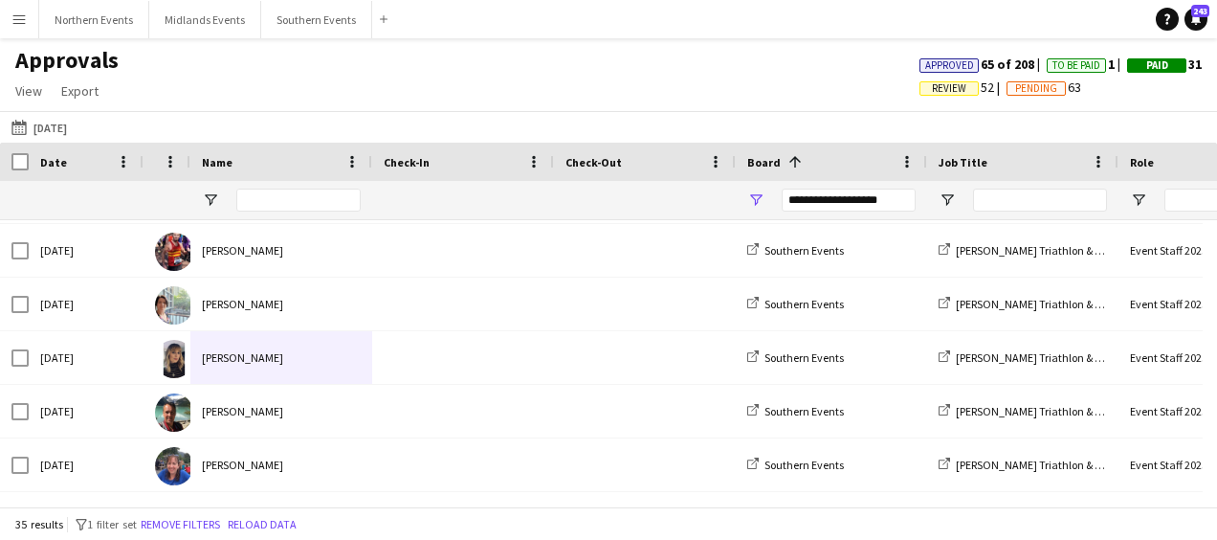
click at [697, 95] on div "Approvals View Customise view Customise filters Reset Filters Reset View Reset …" at bounding box center [608, 78] width 1217 height 65
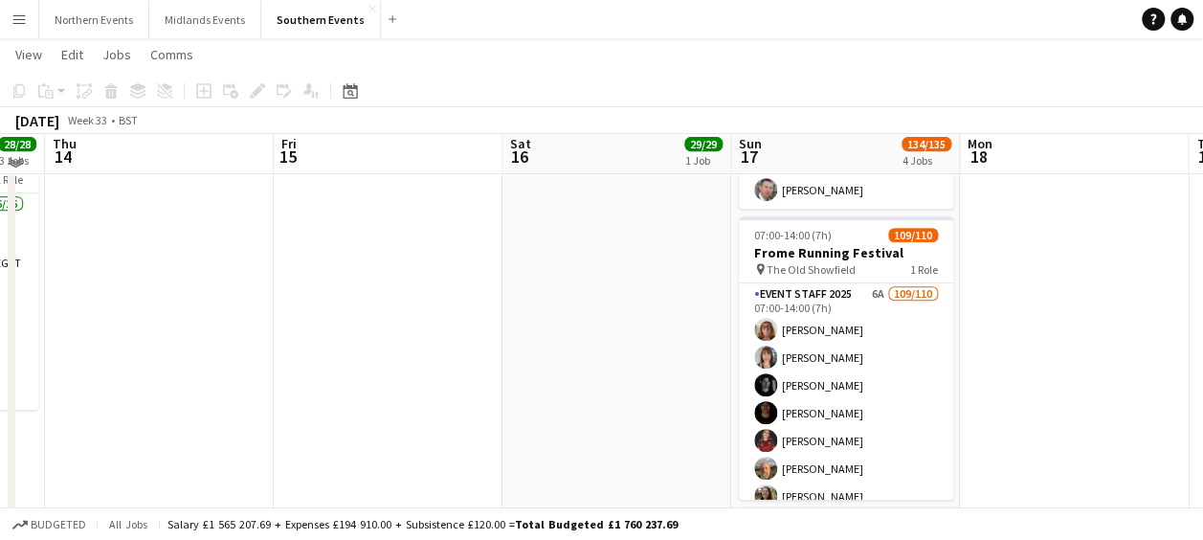
scroll to position [378, 0]
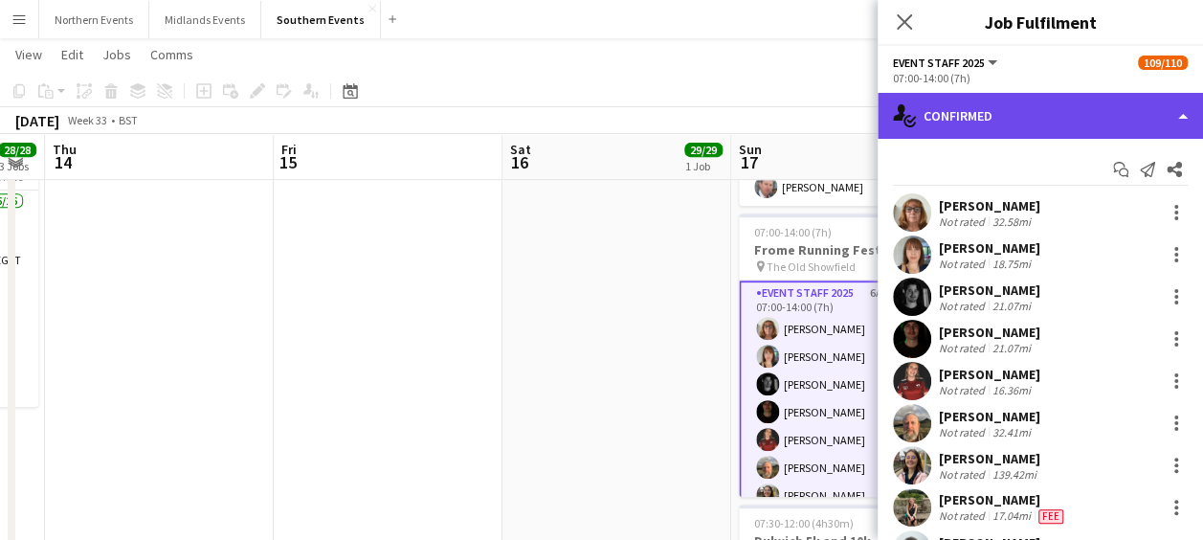
click at [1009, 106] on div "single-neutral-actions-check-2 Confirmed" at bounding box center [1040, 116] width 325 height 46
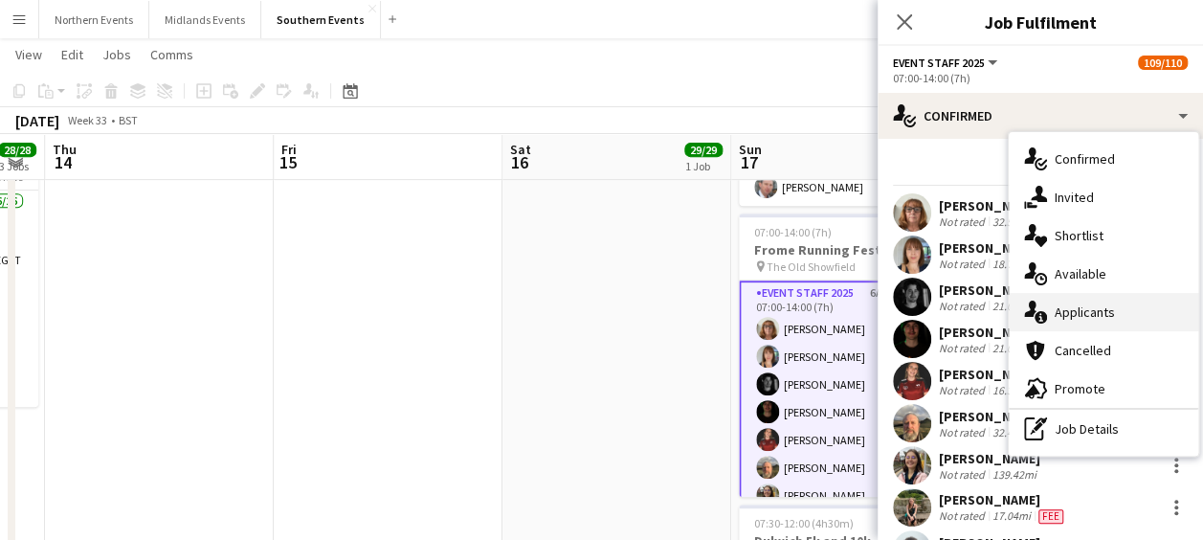
click at [1076, 306] on div "single-neutral-actions-information Applicants" at bounding box center [1104, 312] width 190 height 38
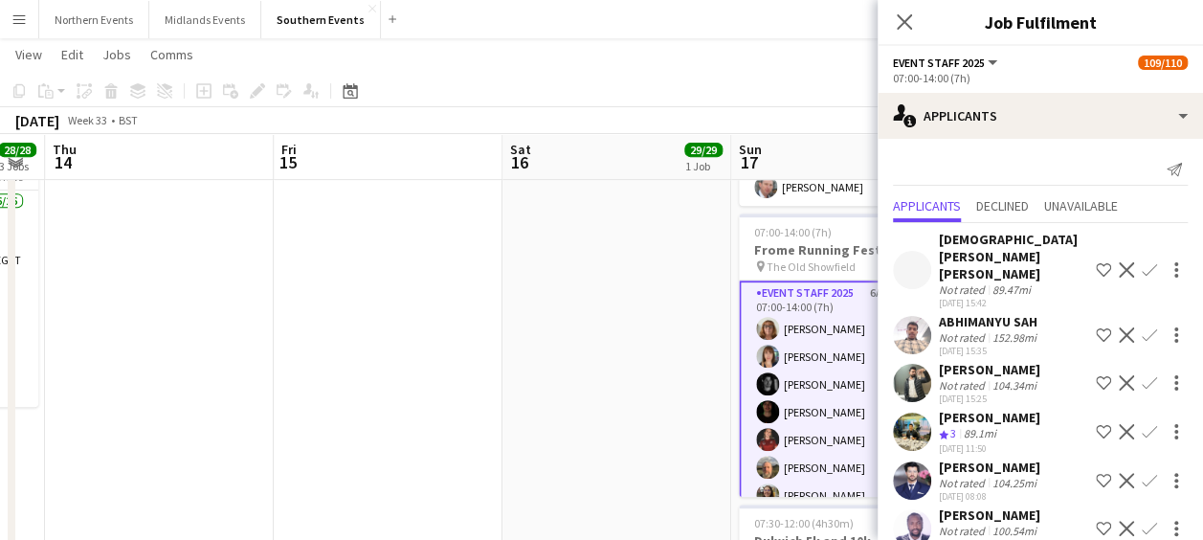
scroll to position [17, 0]
click at [903, 23] on icon at bounding box center [904, 21] width 18 height 18
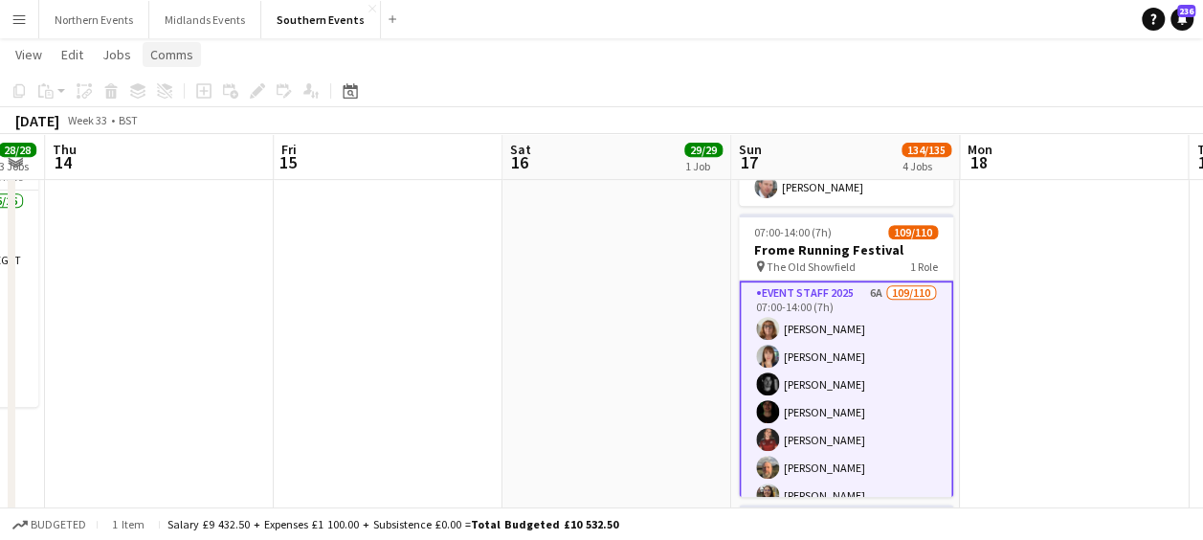
click at [164, 50] on span "Comms" at bounding box center [171, 54] width 43 height 17
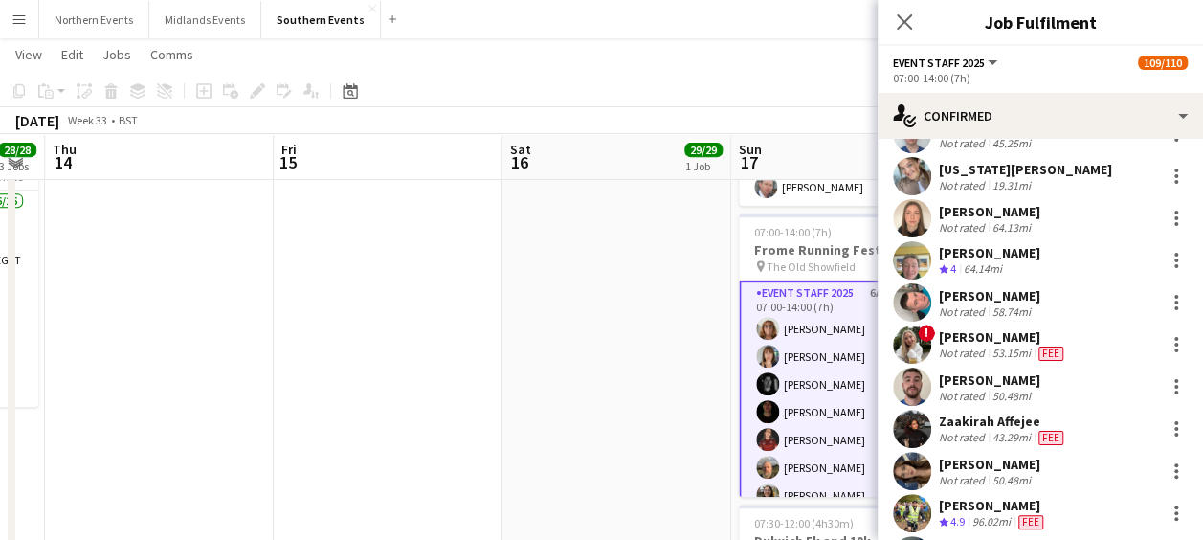
scroll to position [433, 0]
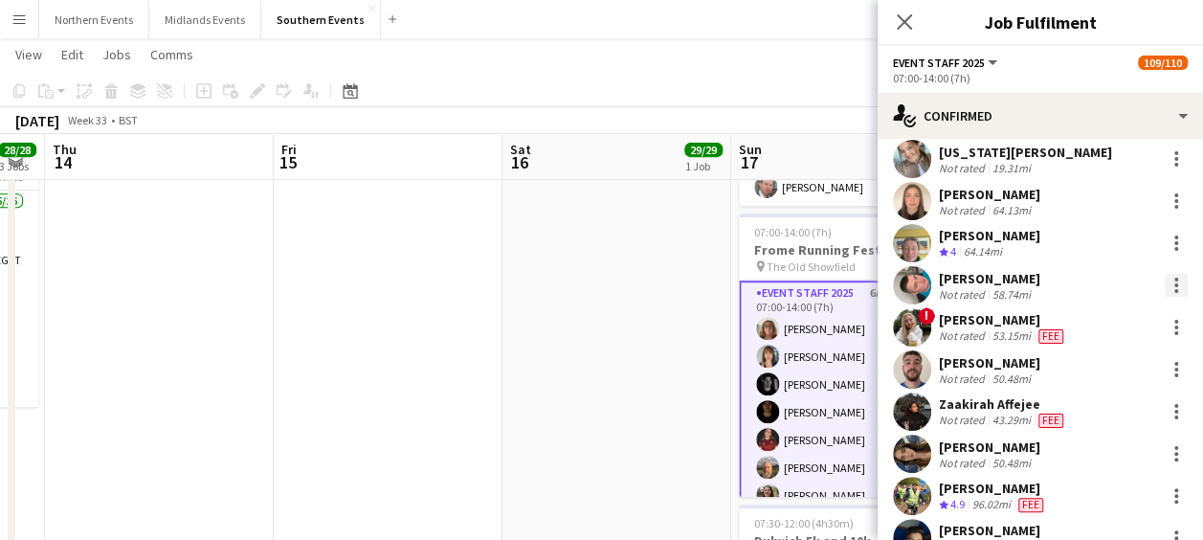
click at [1165, 281] on div at bounding box center [1176, 285] width 23 height 23
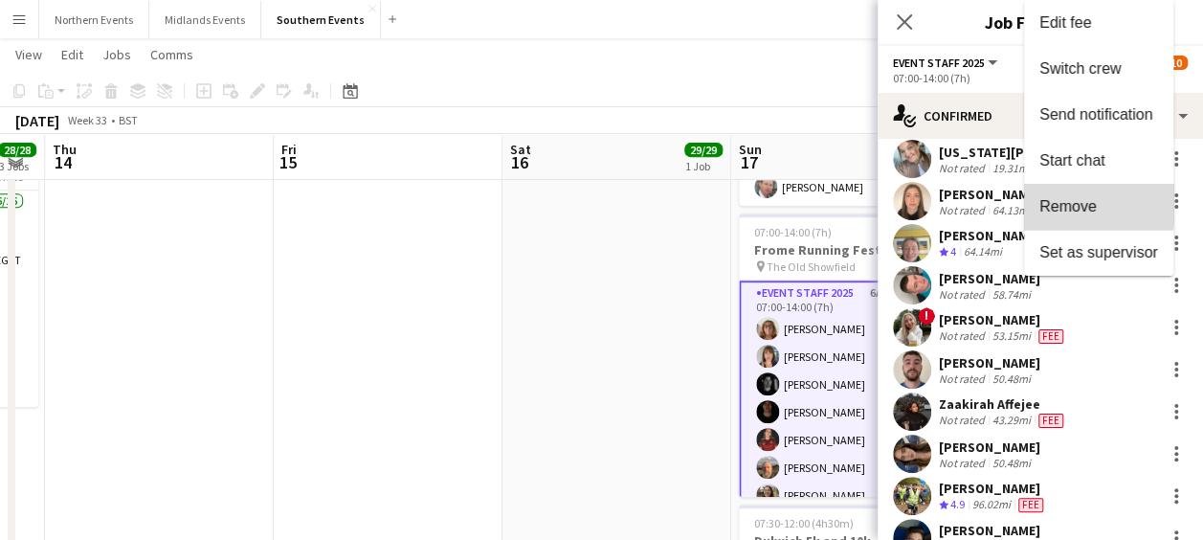
click at [1077, 201] on span "Remove" at bounding box center [1067, 206] width 57 height 16
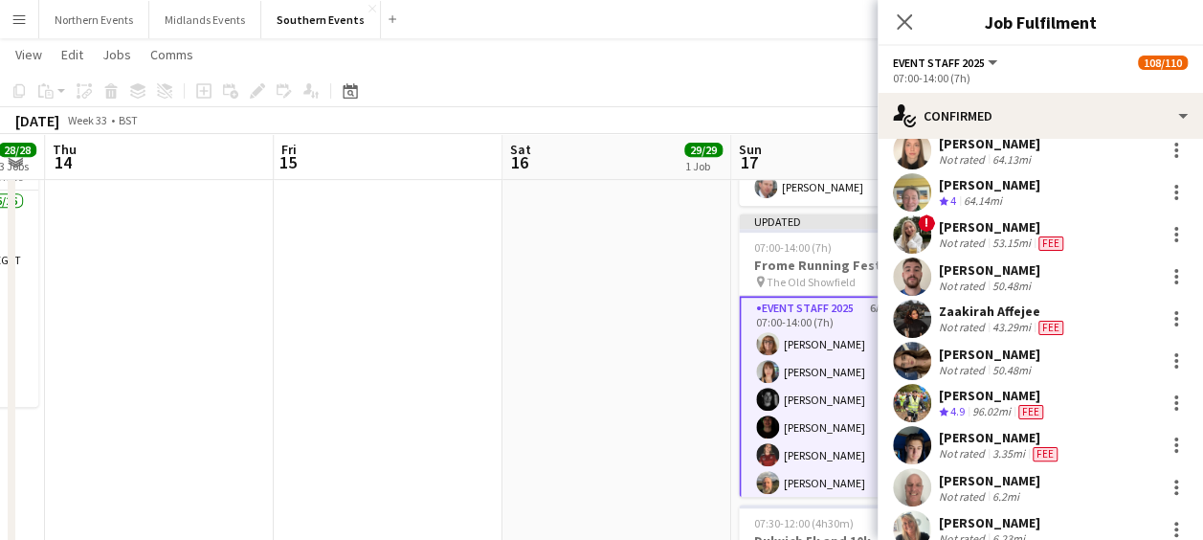
scroll to position [501, 0]
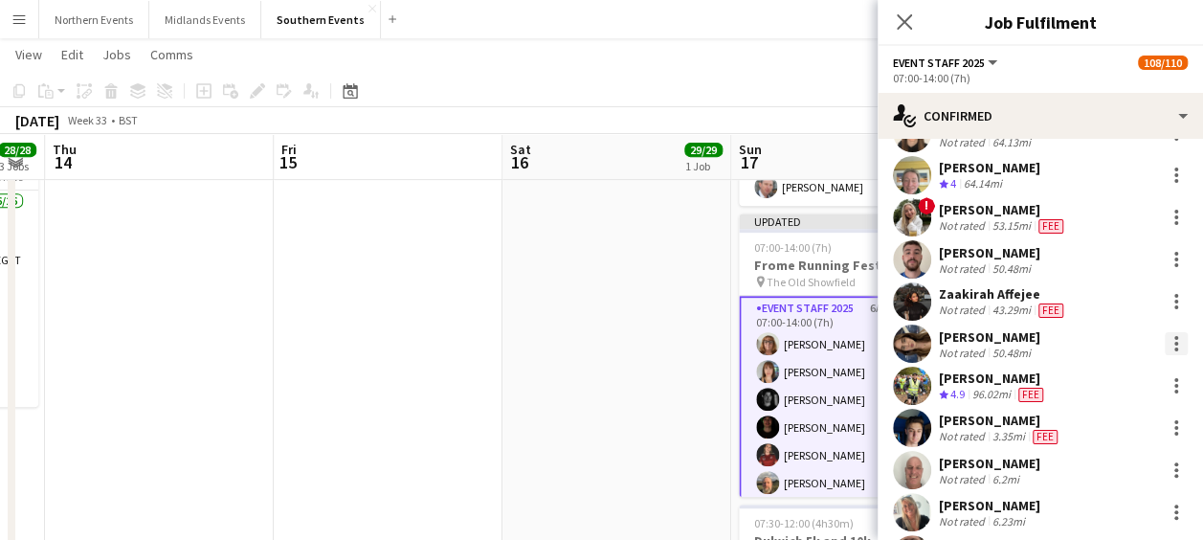
click at [1165, 343] on div at bounding box center [1176, 343] width 23 height 23
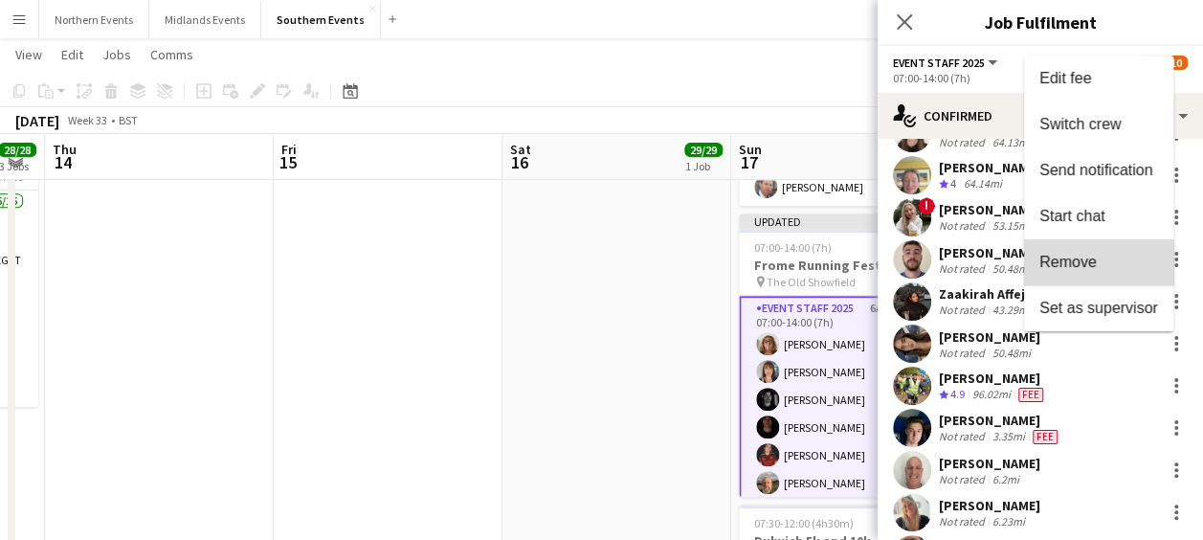
click at [1088, 264] on span "Remove" at bounding box center [1067, 261] width 57 height 16
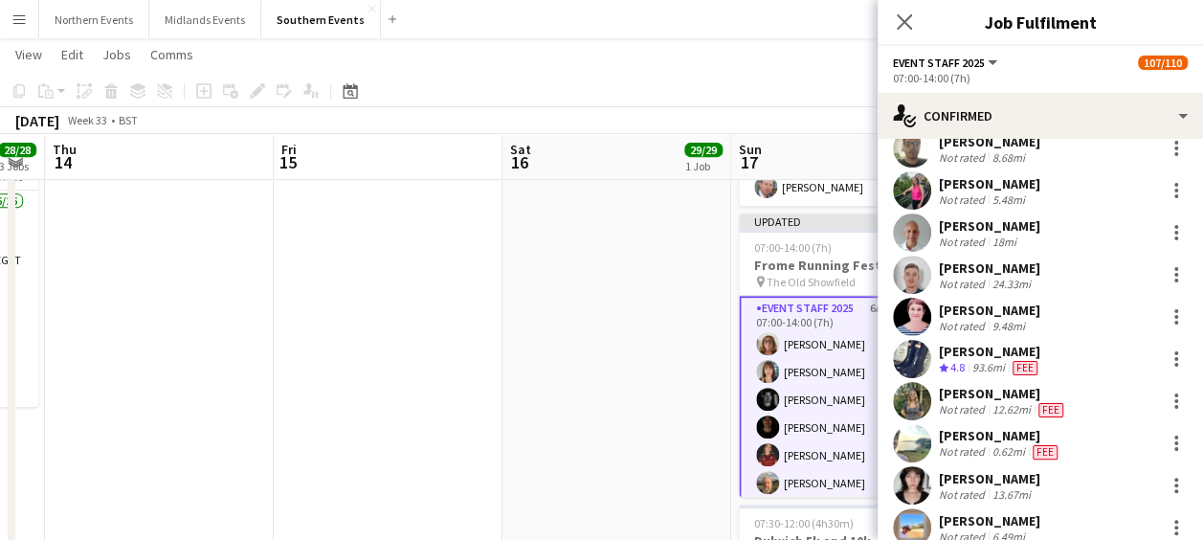
scroll to position [2894, 0]
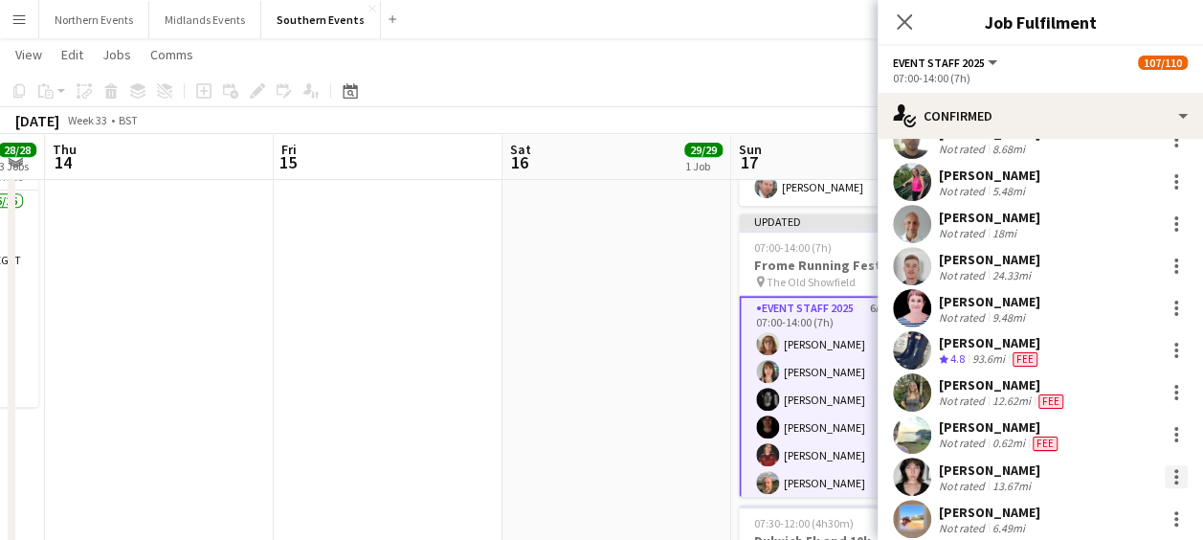
click at [1174, 476] on div at bounding box center [1176, 477] width 4 height 4
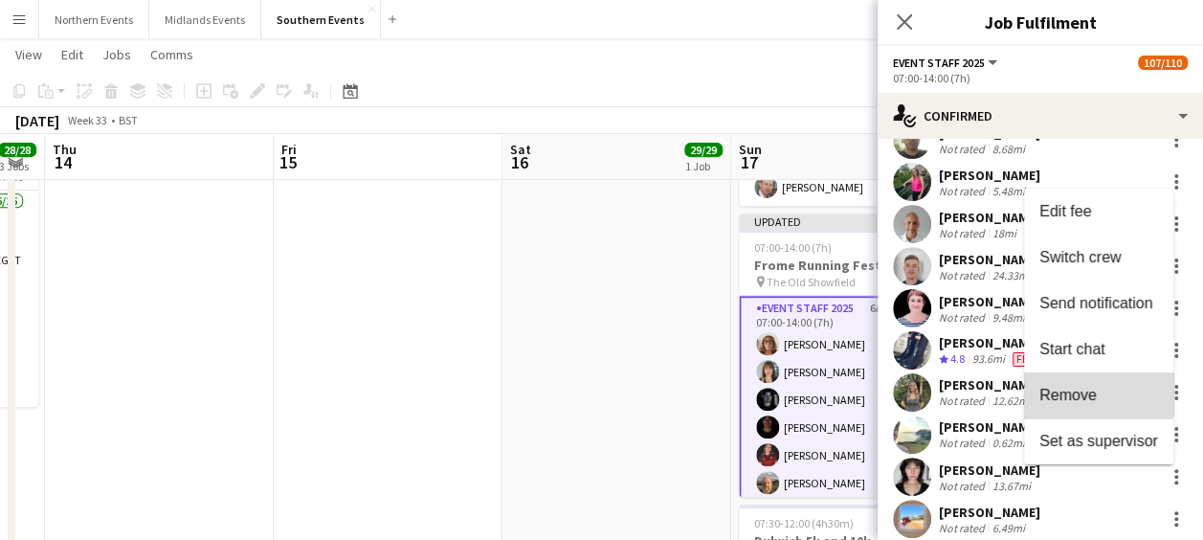
click at [1091, 390] on span "Remove" at bounding box center [1067, 395] width 57 height 16
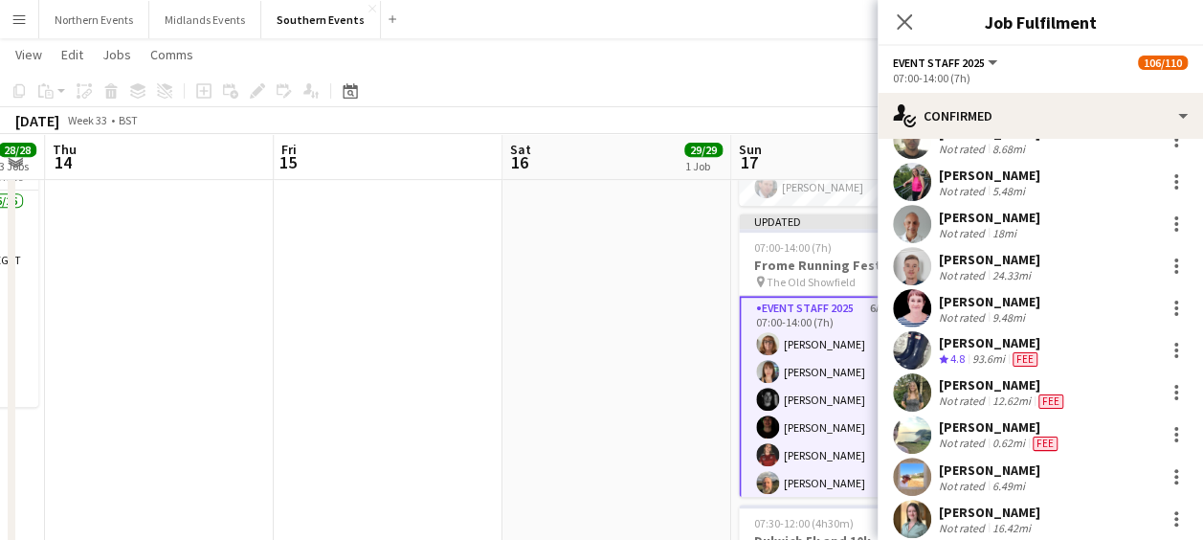
click at [609, 365] on app-date-cell "08:00-12:00 (4h) 29/29 Greenwich 5k and 10k pin Greenwich Park Bandstand 1 Role…" at bounding box center [616, 332] width 229 height 992
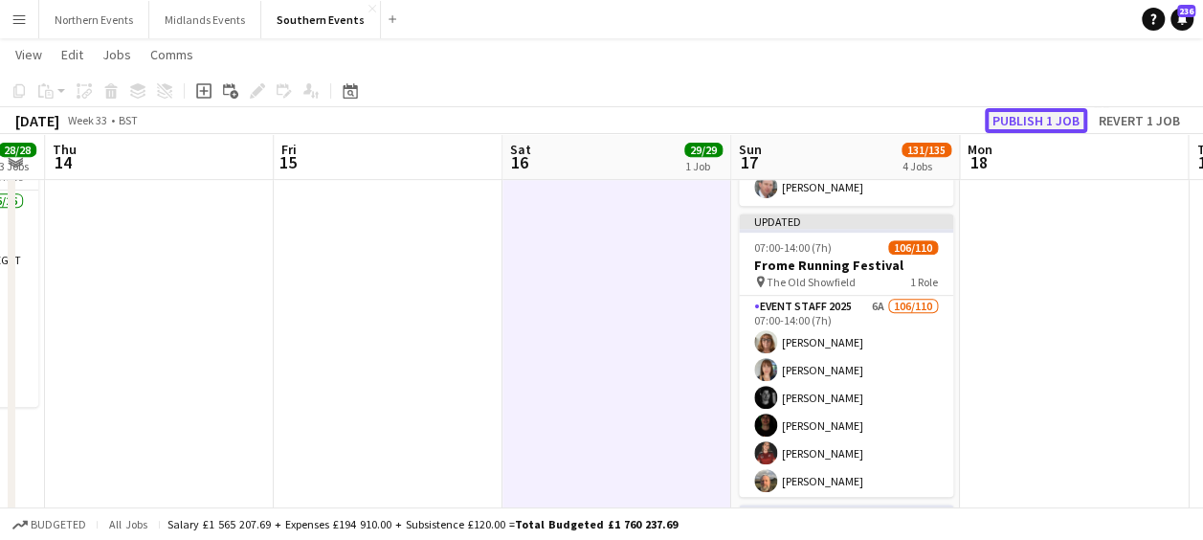
click at [1042, 124] on button "Publish 1 job" at bounding box center [1036, 120] width 102 height 25
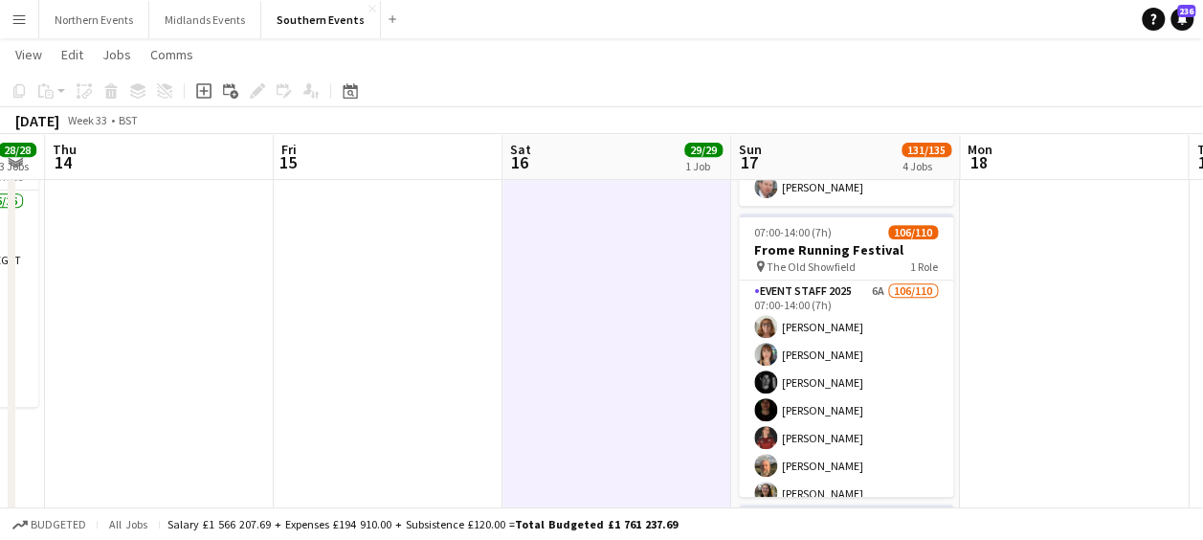
click at [12, 13] on app-icon "Menu" at bounding box center [18, 18] width 15 height 15
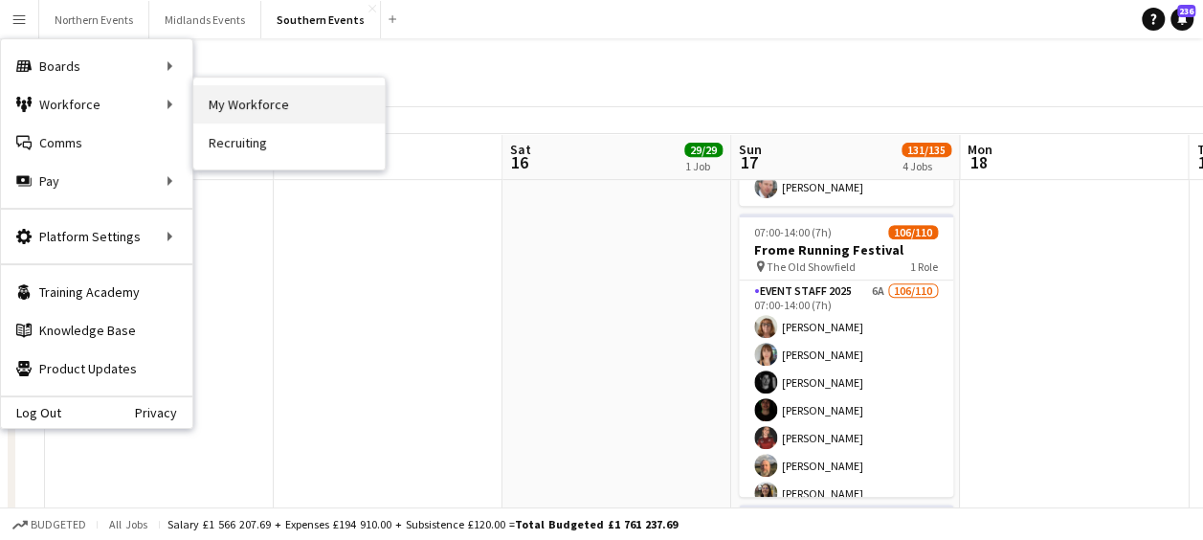
click at [252, 105] on link "My Workforce" at bounding box center [288, 104] width 191 height 38
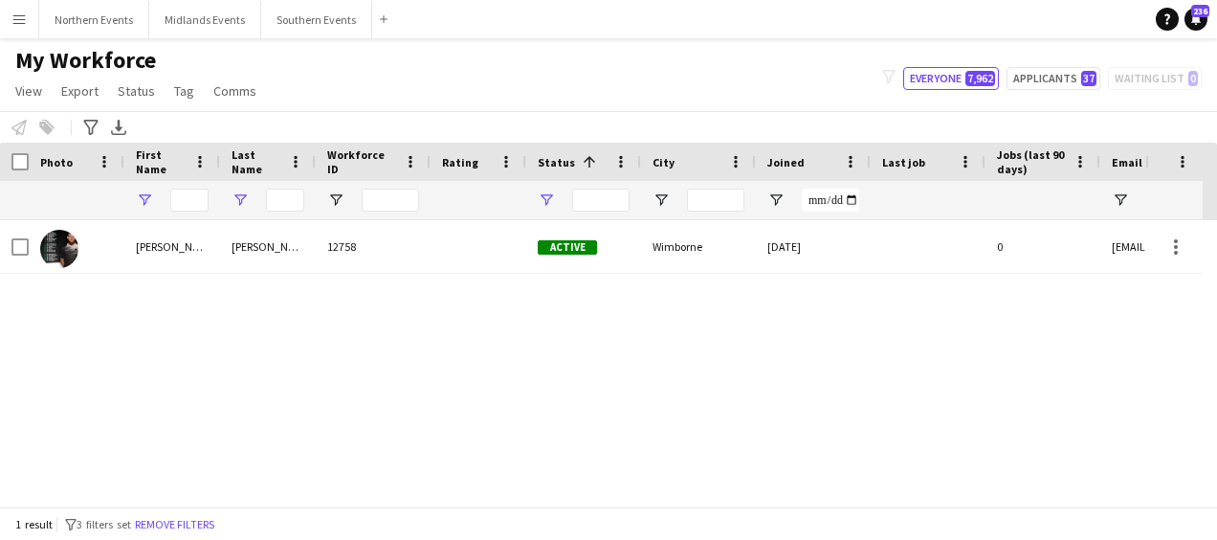
type input "***"
type input "******"
type input "**********"
click at [289, 207] on input "******" at bounding box center [285, 200] width 38 height 23
type input "*****"
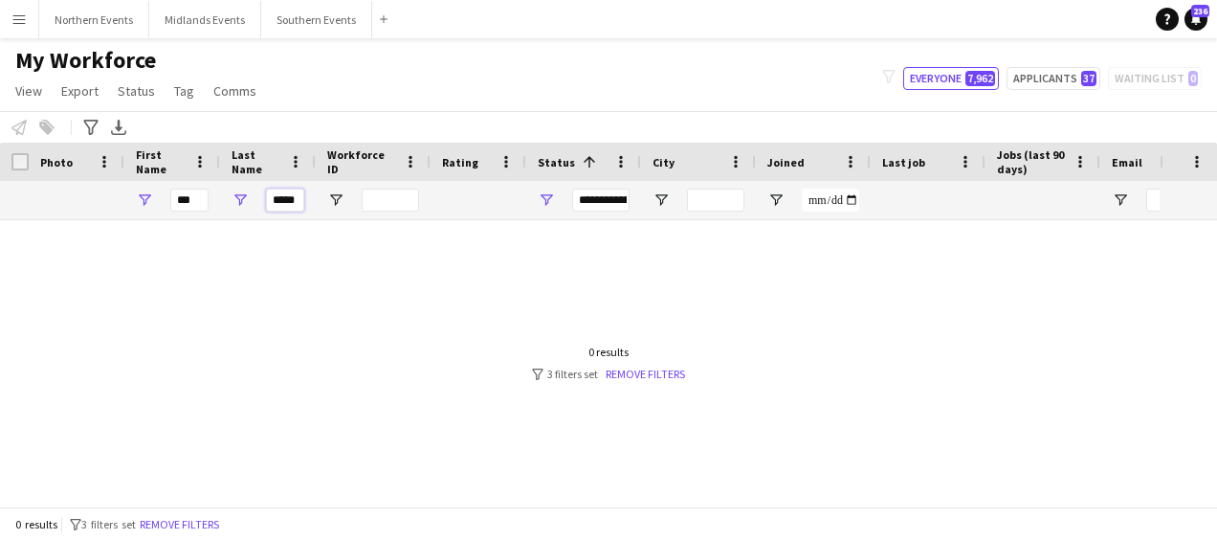
click at [289, 207] on input "*****" at bounding box center [285, 200] width 38 height 23
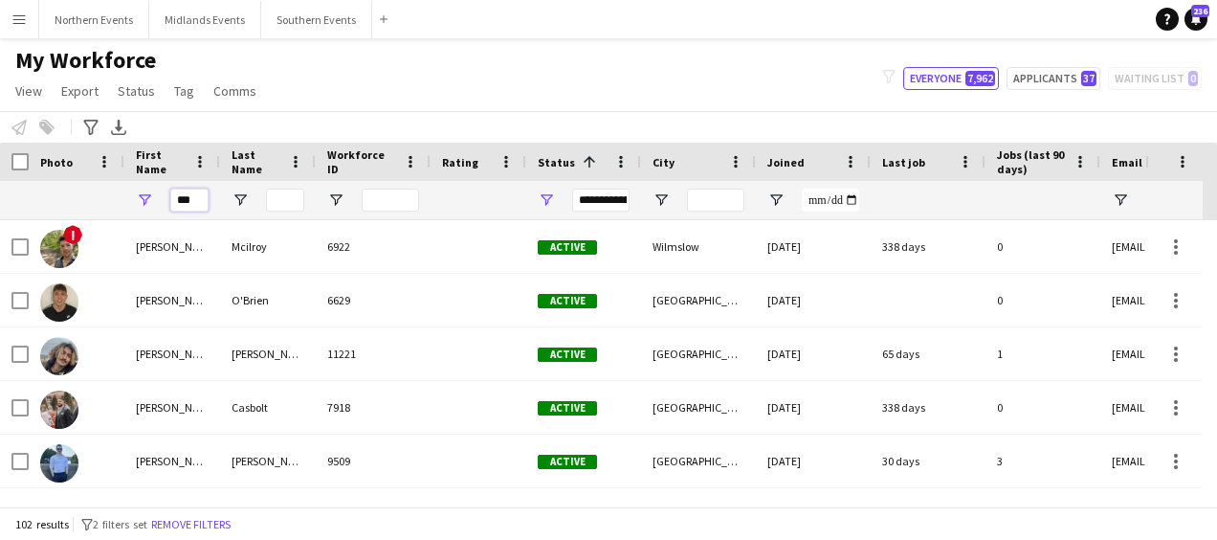
click at [190, 201] on input "***" at bounding box center [189, 200] width 38 height 23
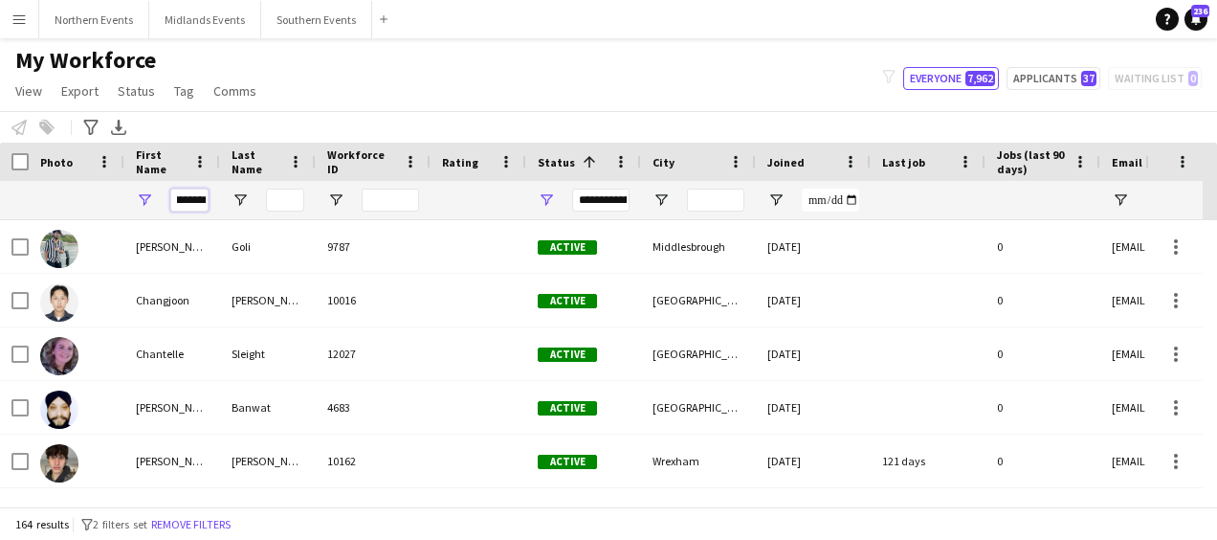
scroll to position [0, 15]
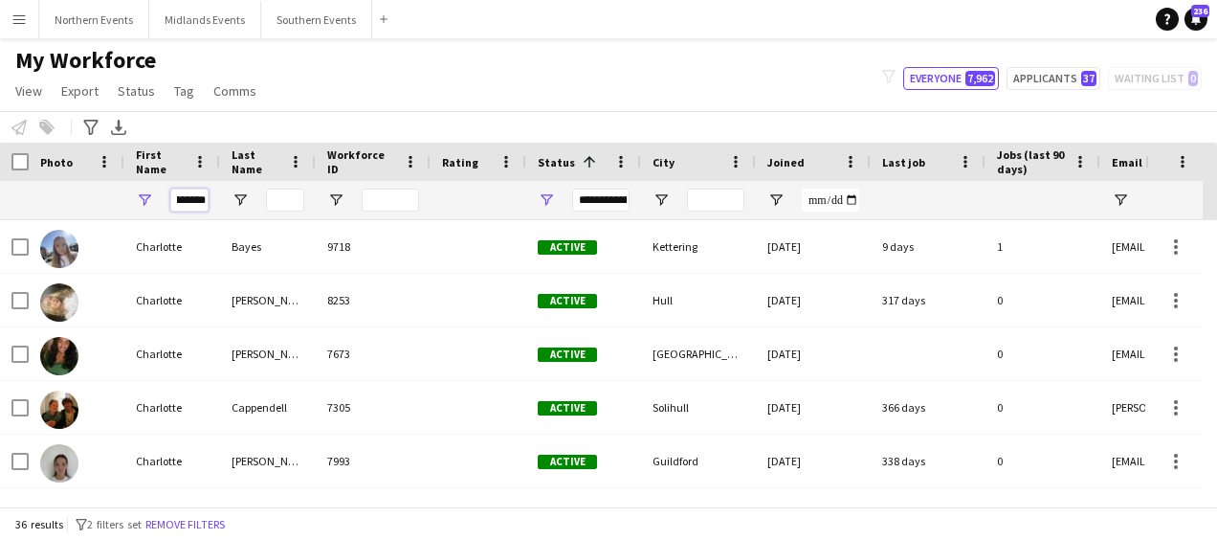
type input "*********"
click at [286, 203] on input "Last Name Filter Input" at bounding box center [285, 200] width 38 height 23
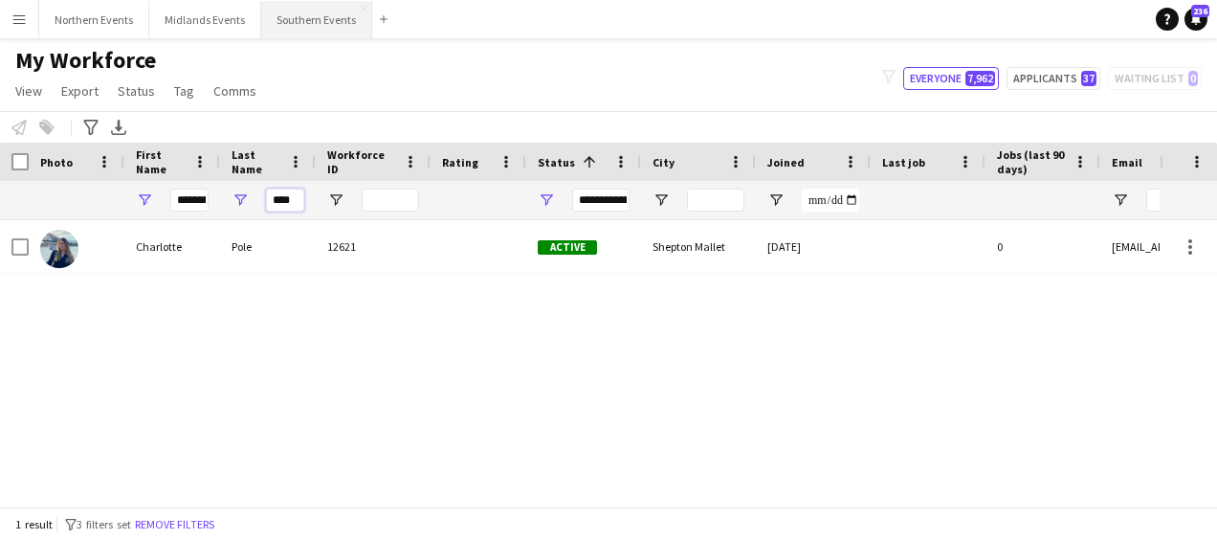
type input "****"
click at [293, 18] on button "Southern Events Close" at bounding box center [316, 19] width 111 height 37
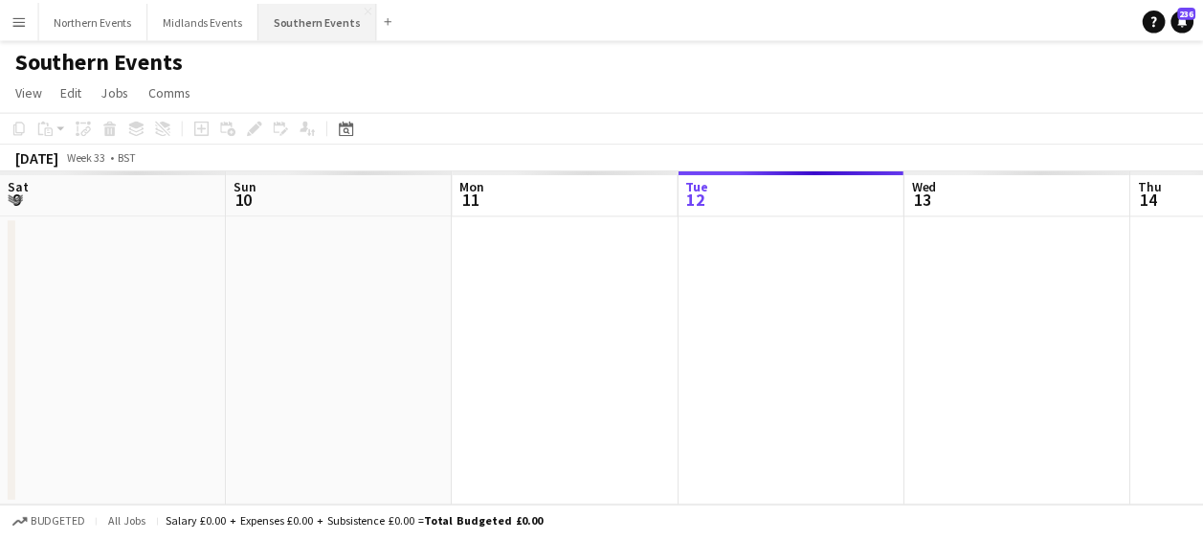
scroll to position [0, 457]
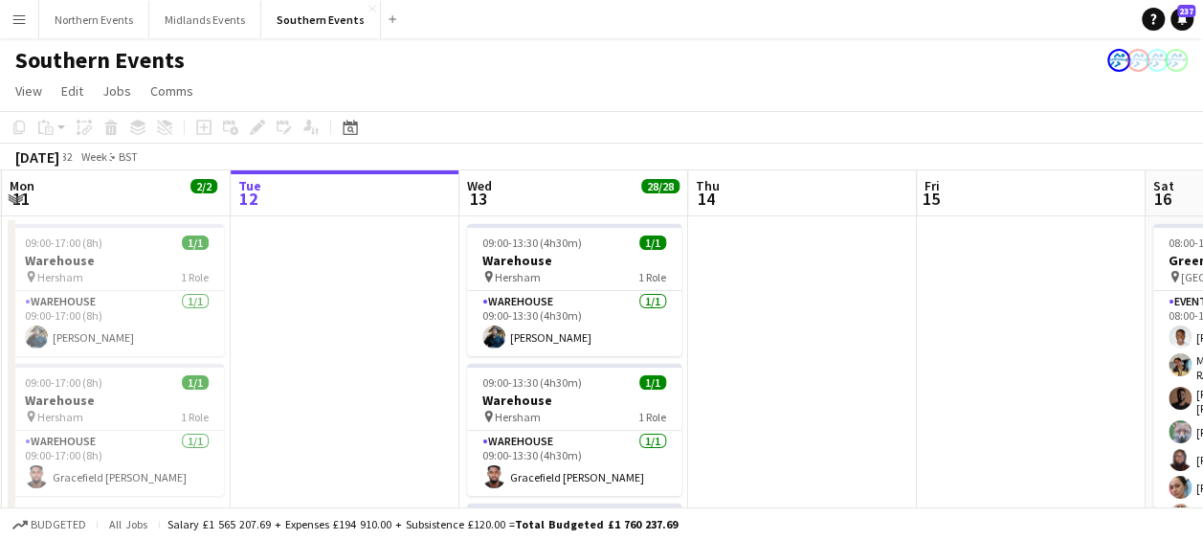
drag, startPoint x: 436, startPoint y: 357, endPoint x: 377, endPoint y: 333, distance: 64.0
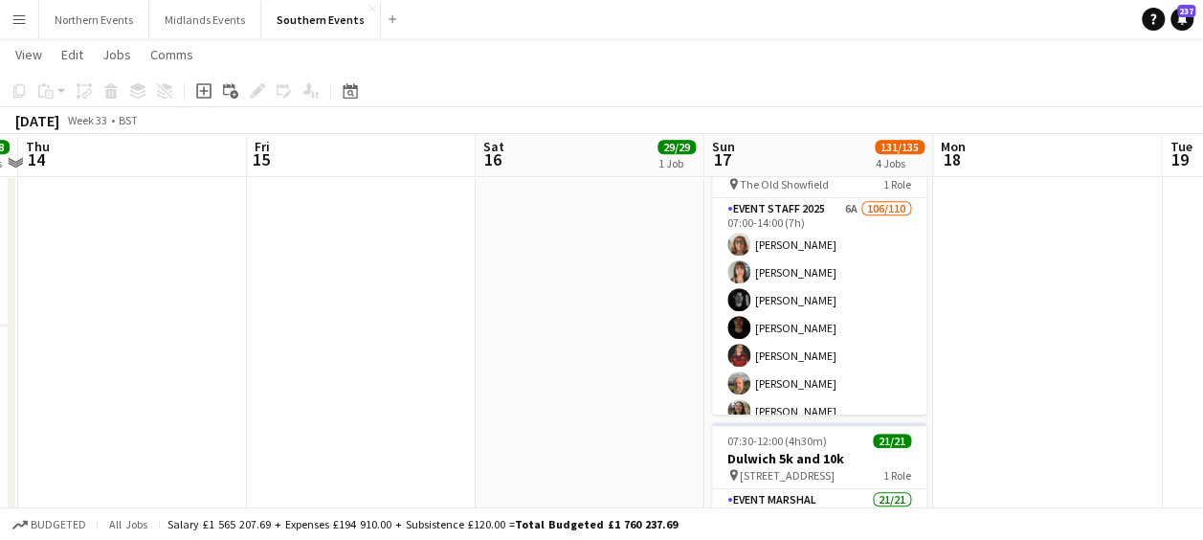
scroll to position [461, 0]
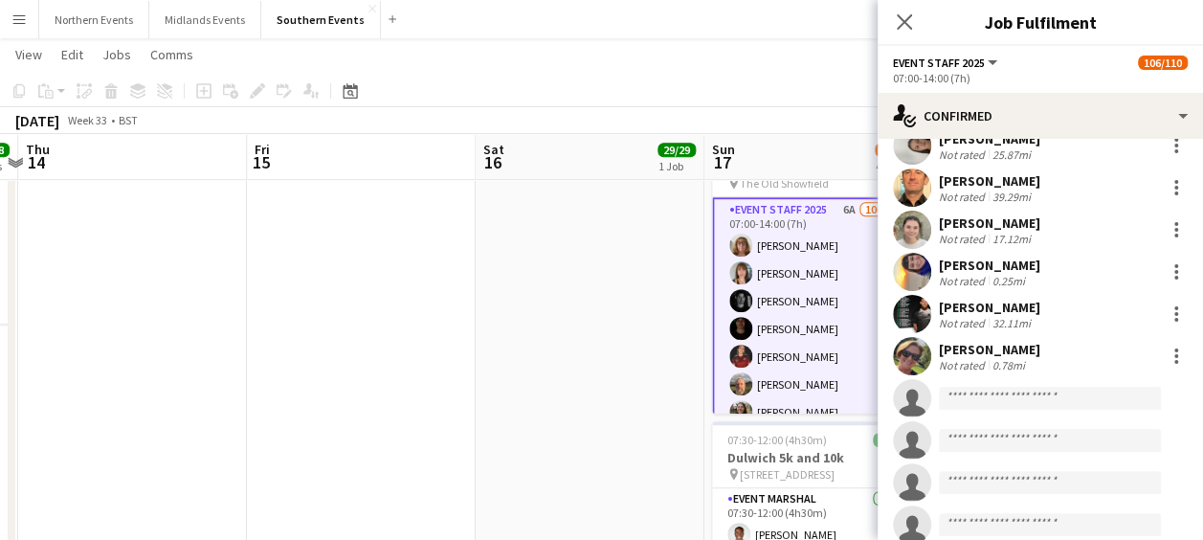
scroll to position [4337, 0]
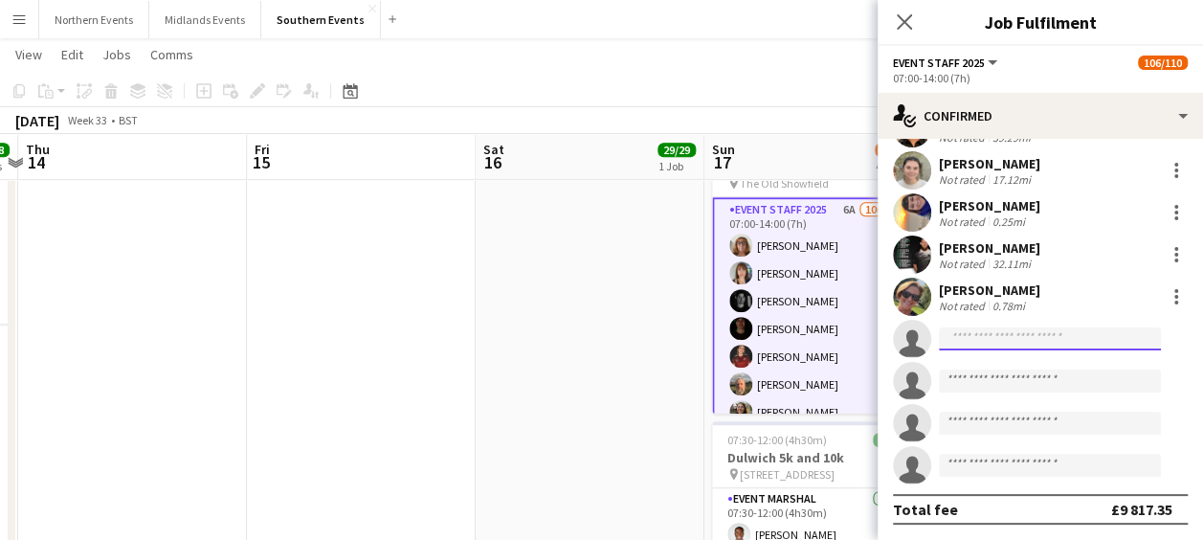
click at [1013, 333] on input at bounding box center [1050, 338] width 222 height 23
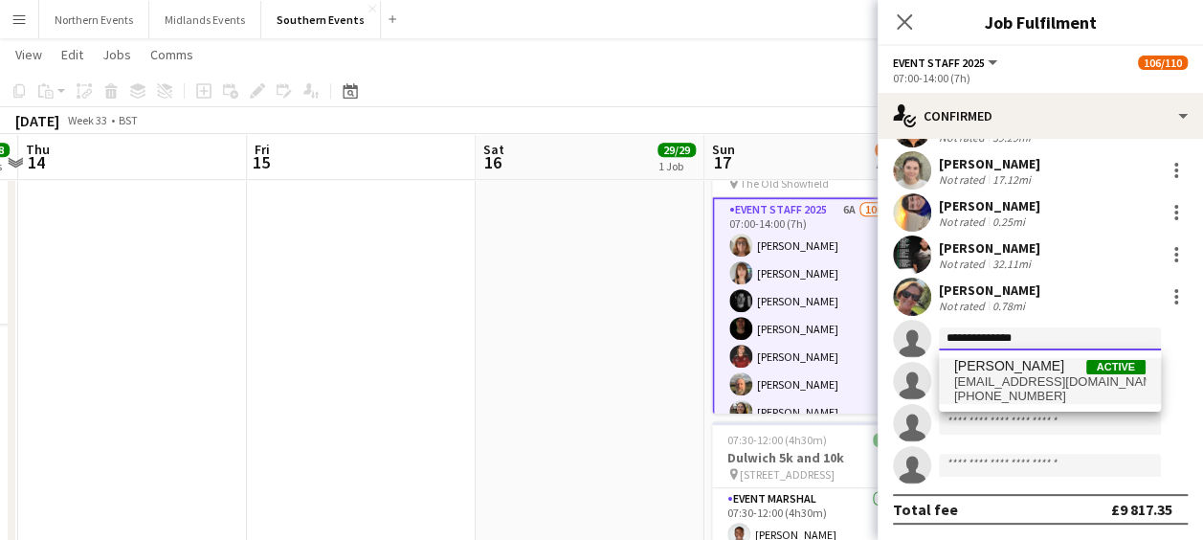
type input "**********"
click at [1015, 378] on span "charlotte.pole2006@gmail.com" at bounding box center [1049, 381] width 191 height 15
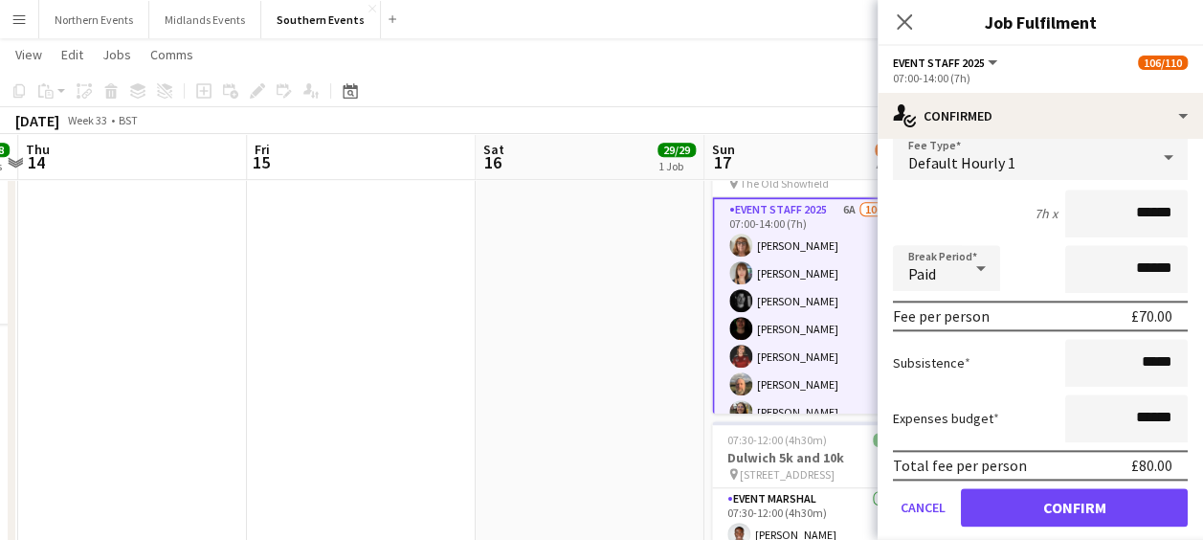
scroll to position [4597, 0]
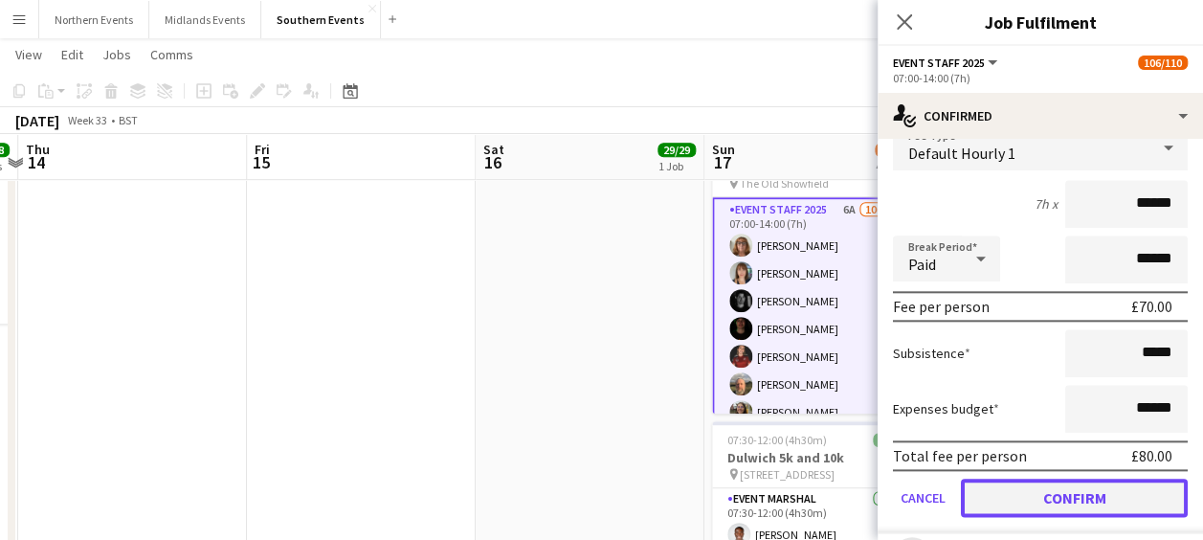
click at [1066, 500] on button "Confirm" at bounding box center [1074, 498] width 227 height 38
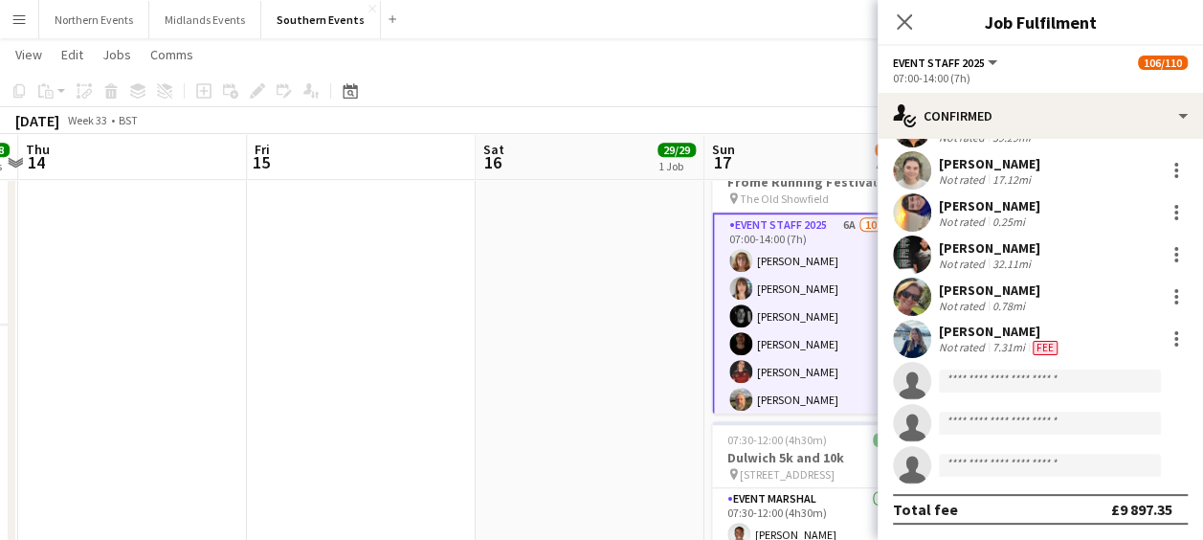
scroll to position [4337, 0]
click at [513, 452] on app-date-cell "08:00-12:00 (4h) 29/29 Greenwich 5k and 10k pin Greenwich Park Bandstand 1 Role…" at bounding box center [590, 249] width 229 height 992
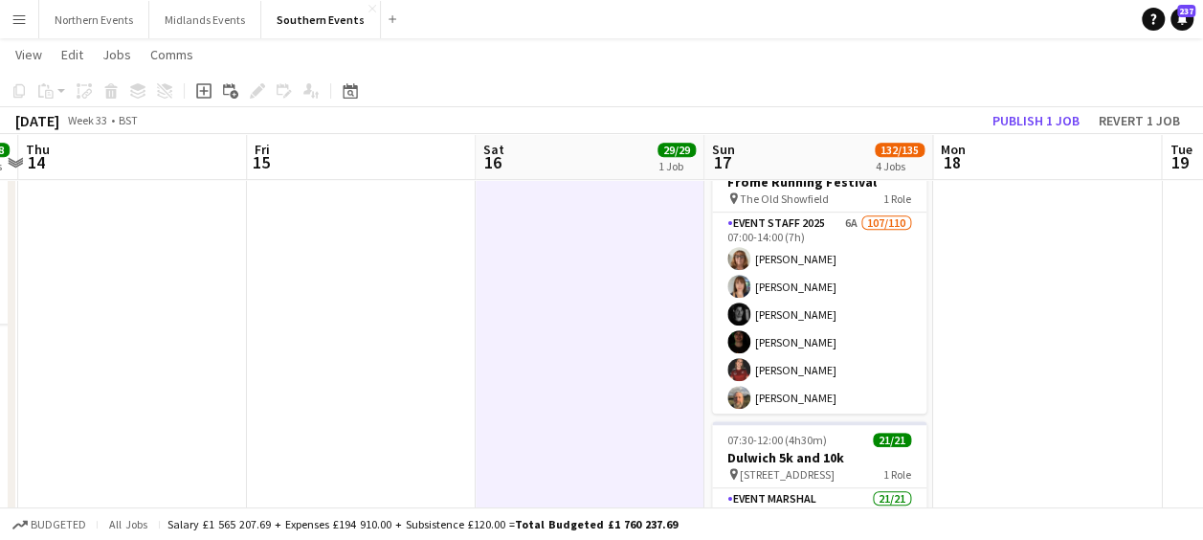
click at [1027, 106] on app-toolbar "Copy Paste Paste Ctrl+V Paste with crew Ctrl+Shift+V Paste linked Job Delete Gr…" at bounding box center [601, 91] width 1203 height 33
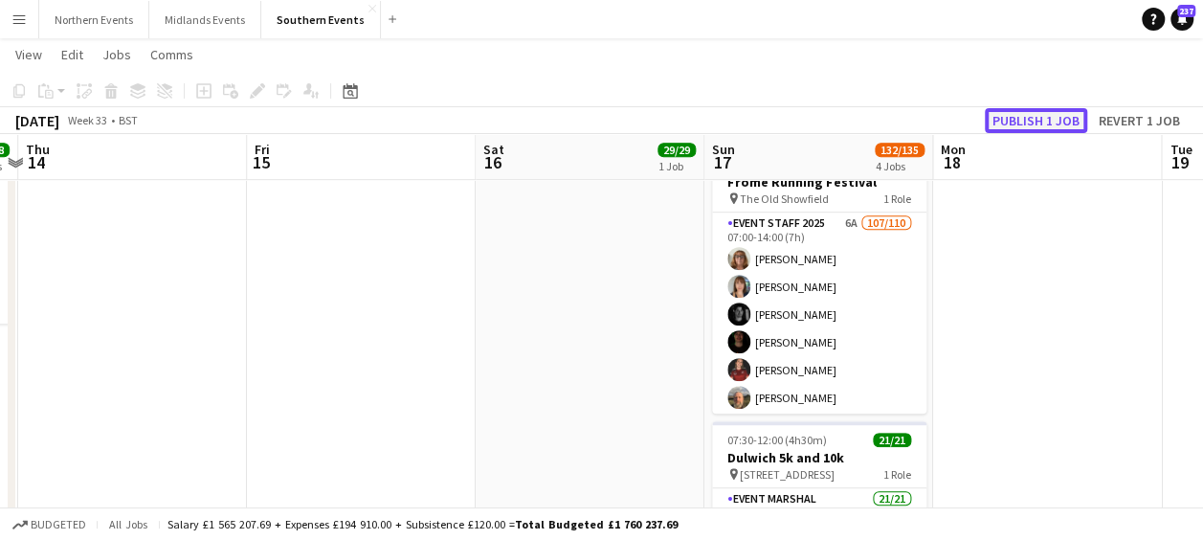
click at [1030, 120] on button "Publish 1 job" at bounding box center [1036, 120] width 102 height 25
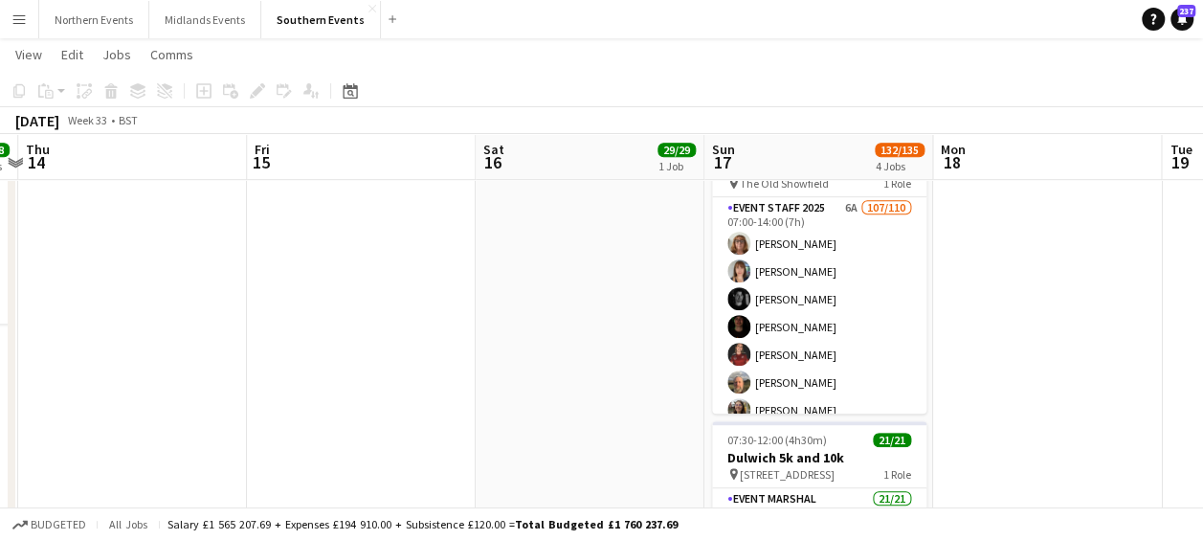
click at [25, 9] on button "Menu" at bounding box center [19, 19] width 38 height 38
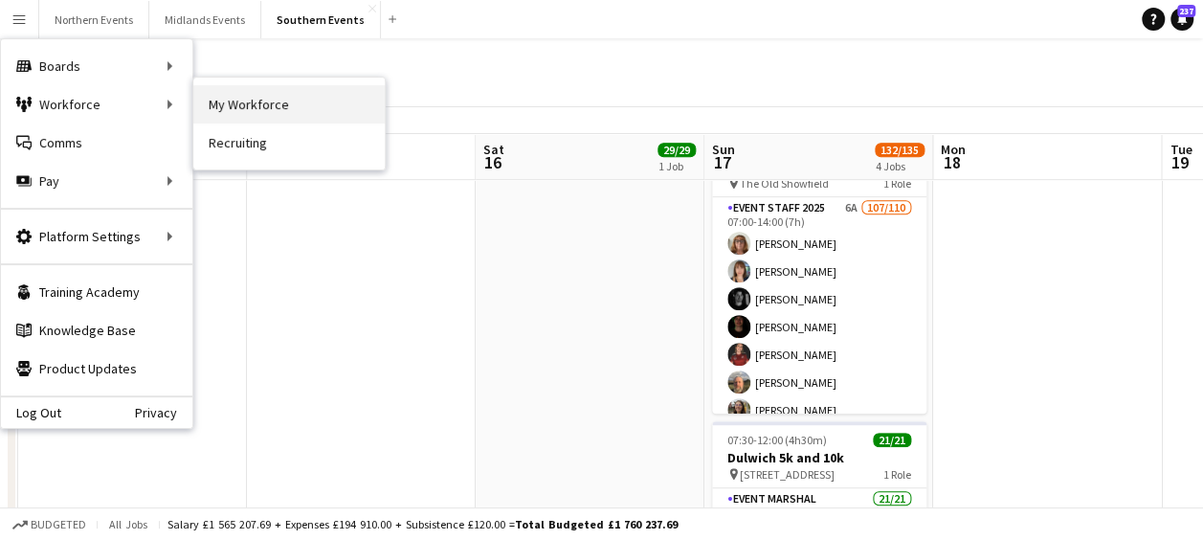
click at [233, 104] on link "My Workforce" at bounding box center [288, 104] width 191 height 38
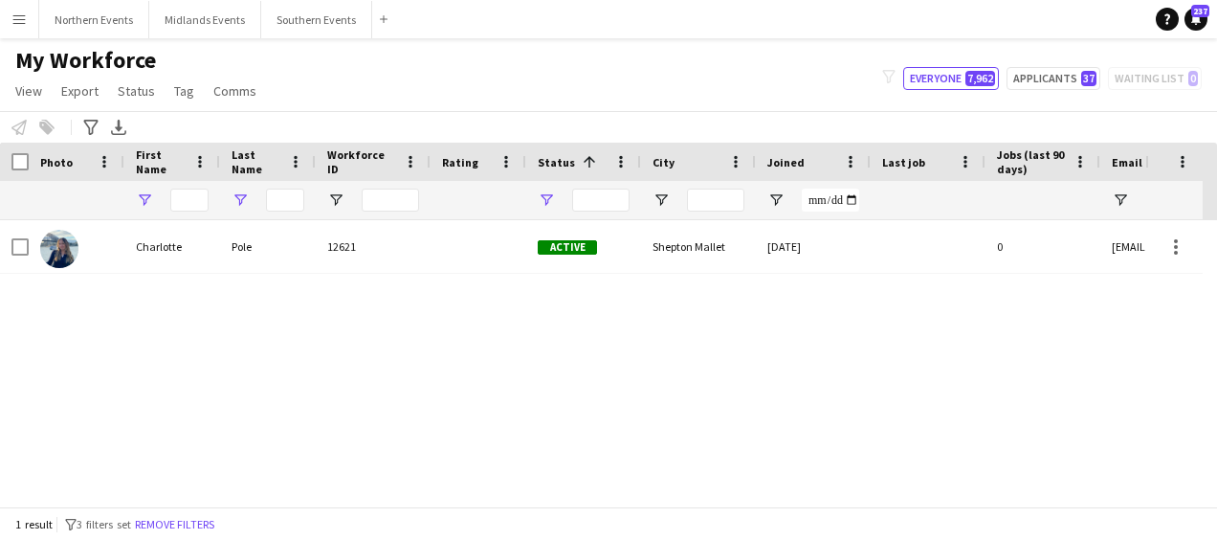
type input "*********"
type input "****"
type input "**********"
click at [291, 196] on input "****" at bounding box center [285, 200] width 38 height 23
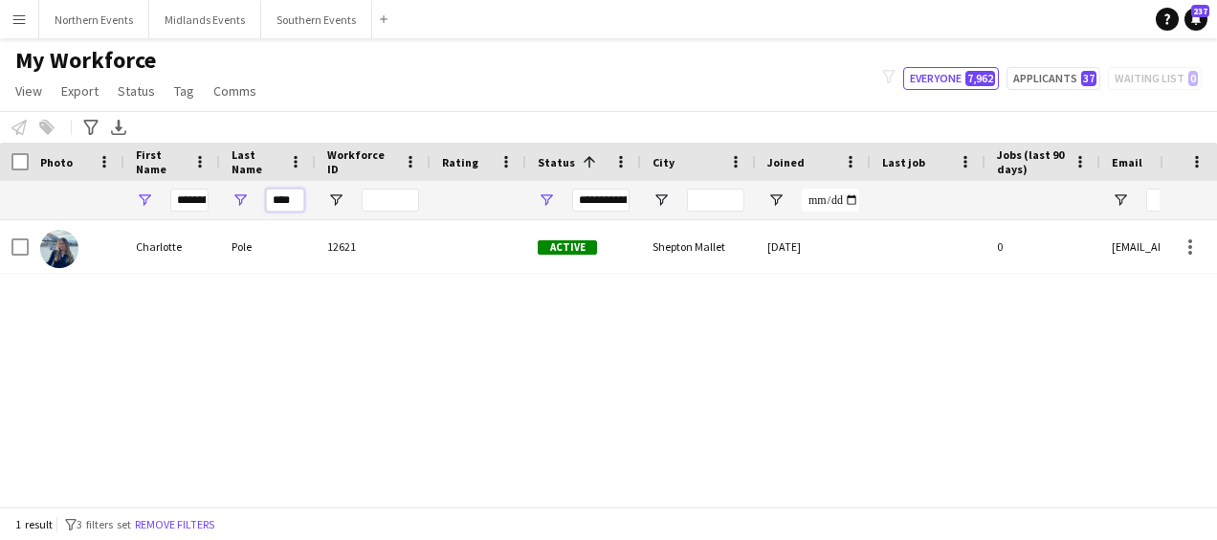
click at [291, 196] on input "****" at bounding box center [285, 200] width 38 height 23
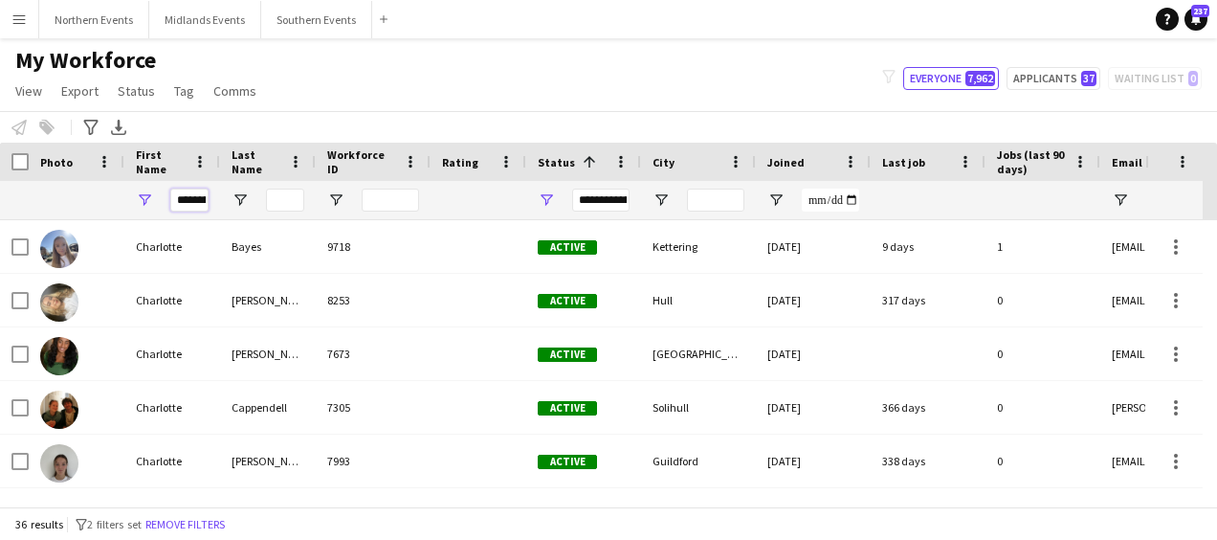
click at [197, 200] on input "*********" at bounding box center [189, 200] width 38 height 23
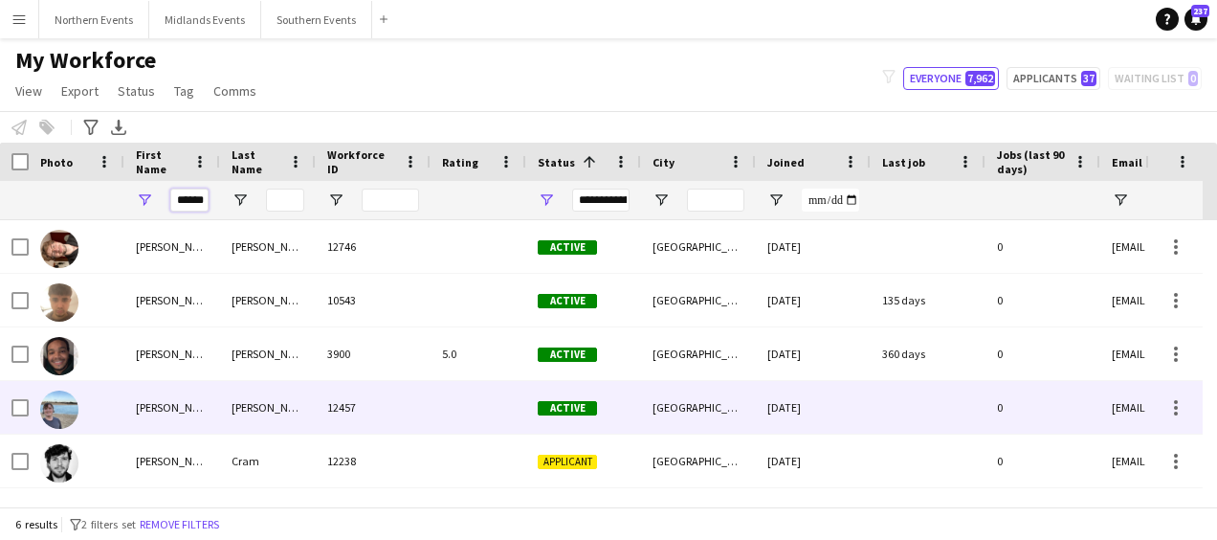
scroll to position [0, 0]
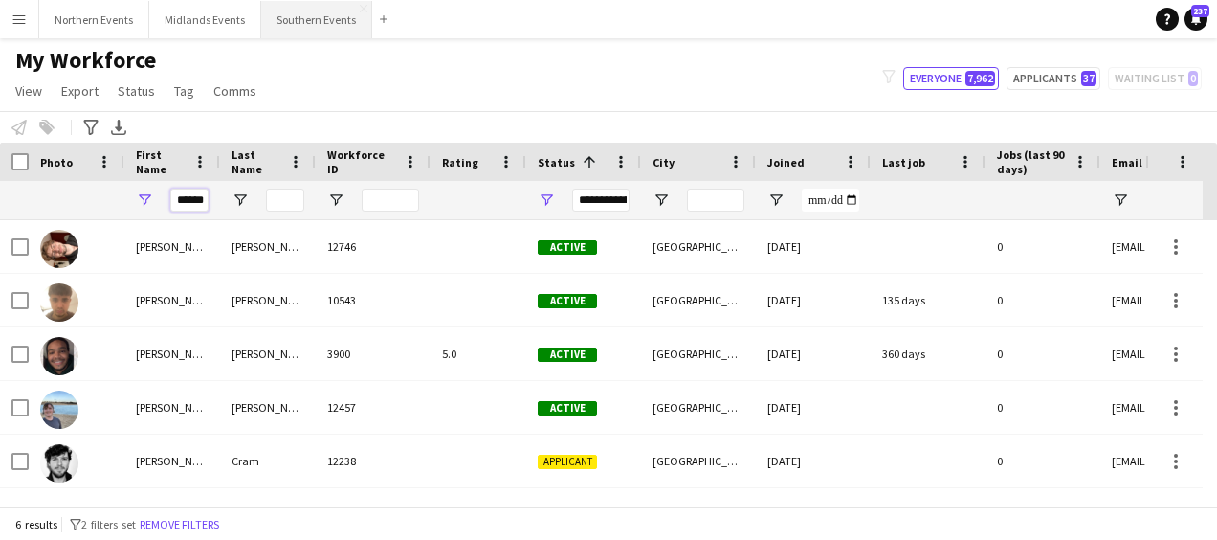
type input "******"
click at [305, 24] on button "Southern Events Close" at bounding box center [316, 19] width 111 height 37
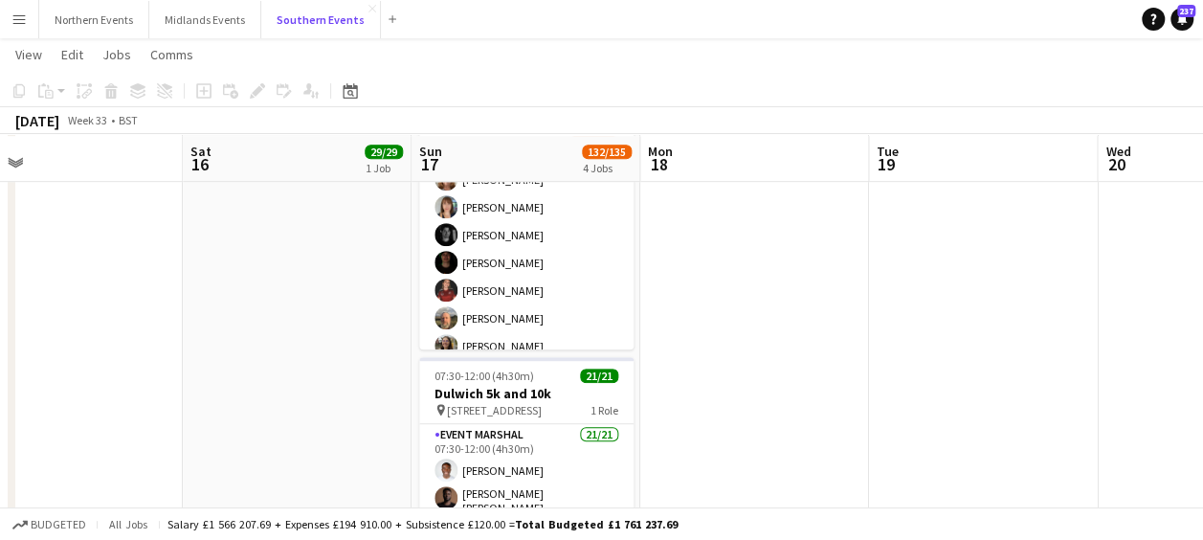
scroll to position [528, 0]
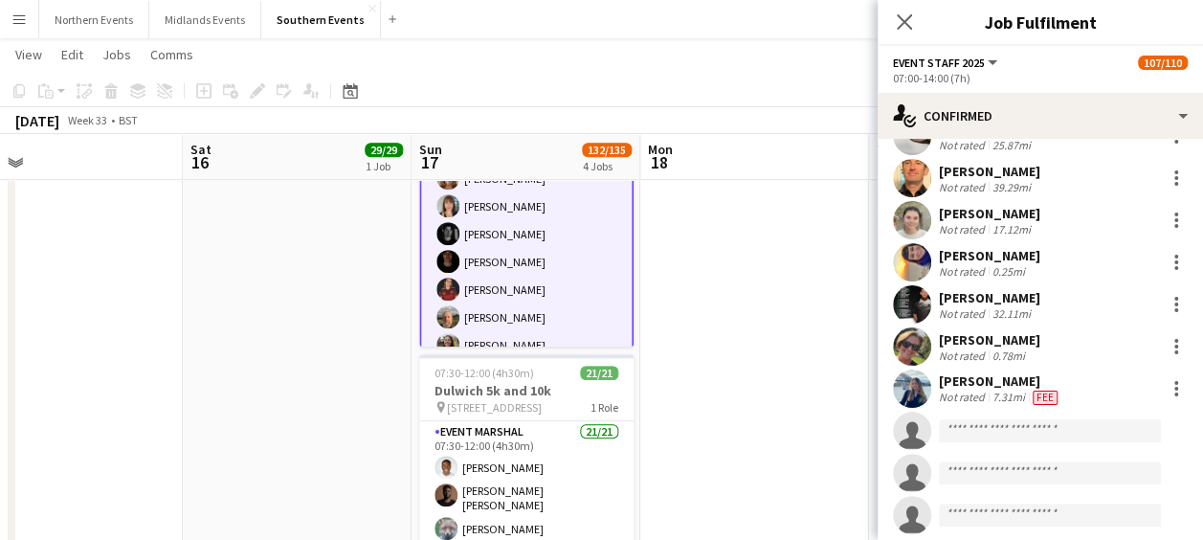
scroll to position [4297, 0]
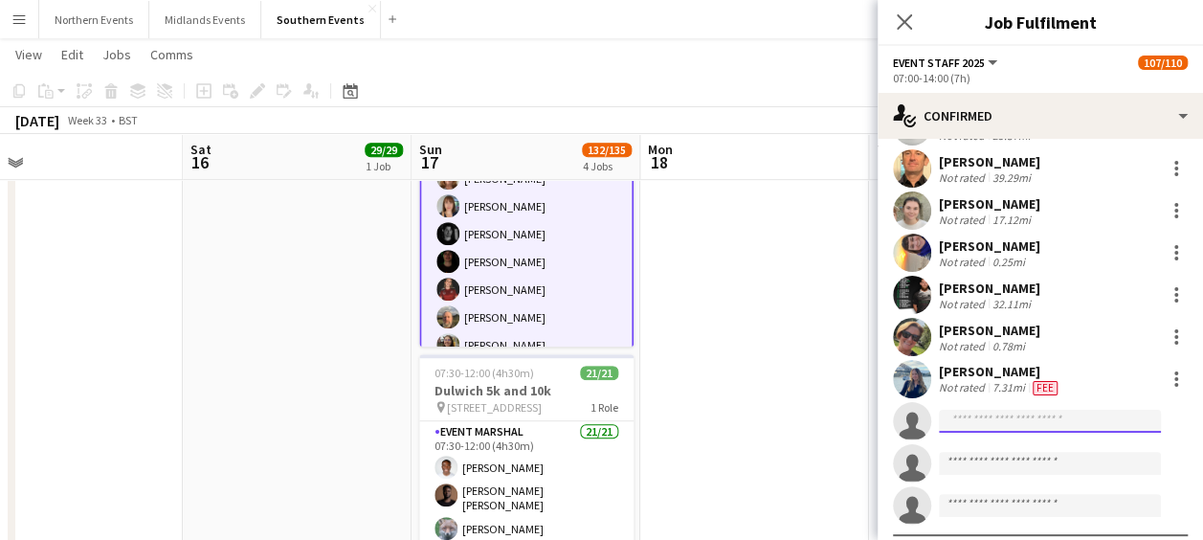
click at [961, 416] on input at bounding box center [1050, 421] width 222 height 23
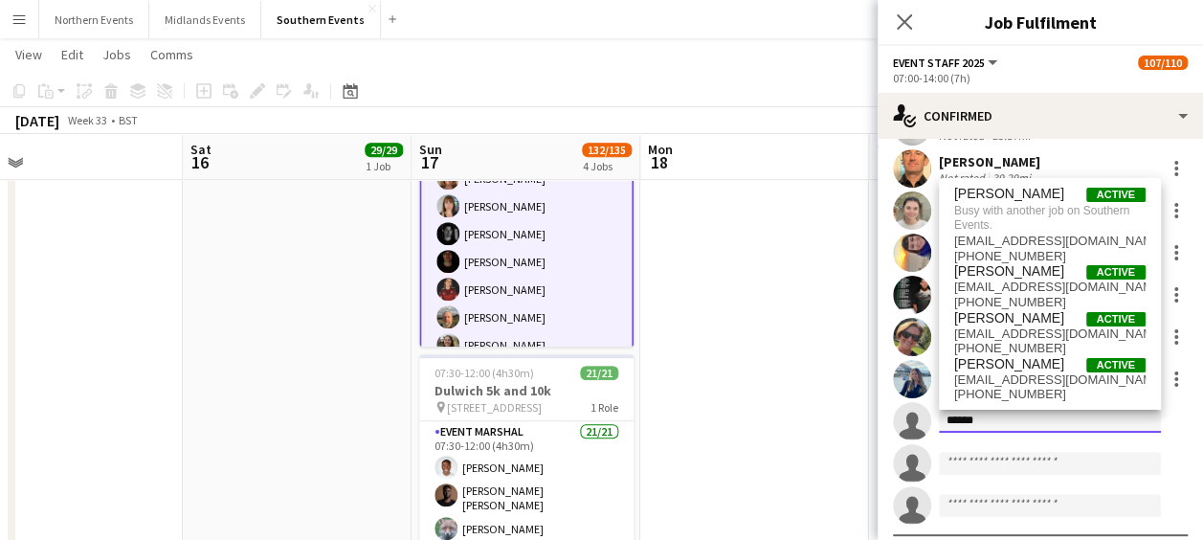
type input "******"
click at [783, 394] on app-date-cell at bounding box center [754, 182] width 229 height 992
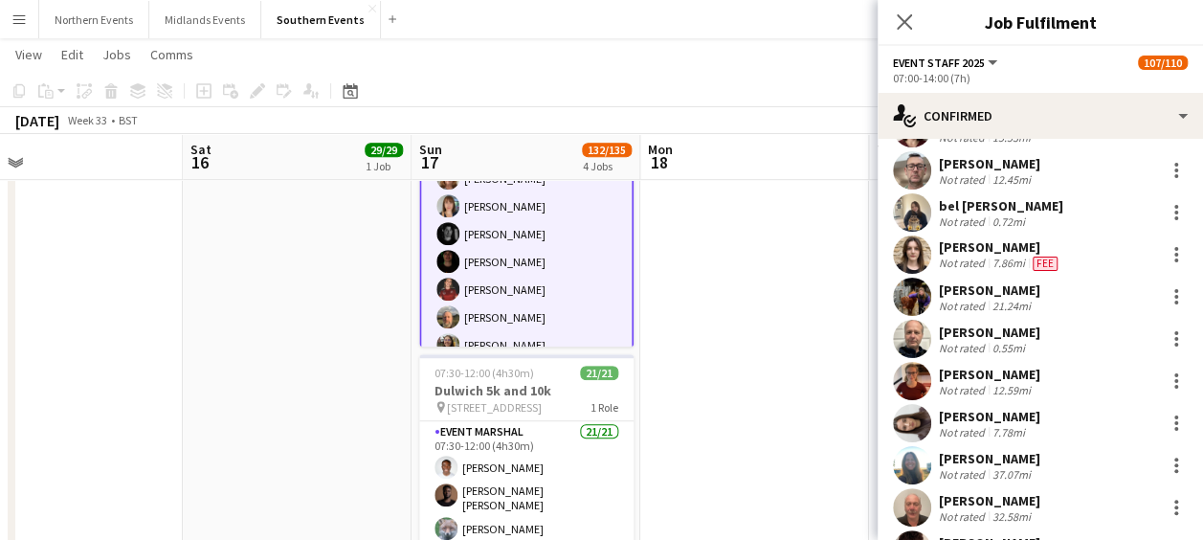
scroll to position [1268, 0]
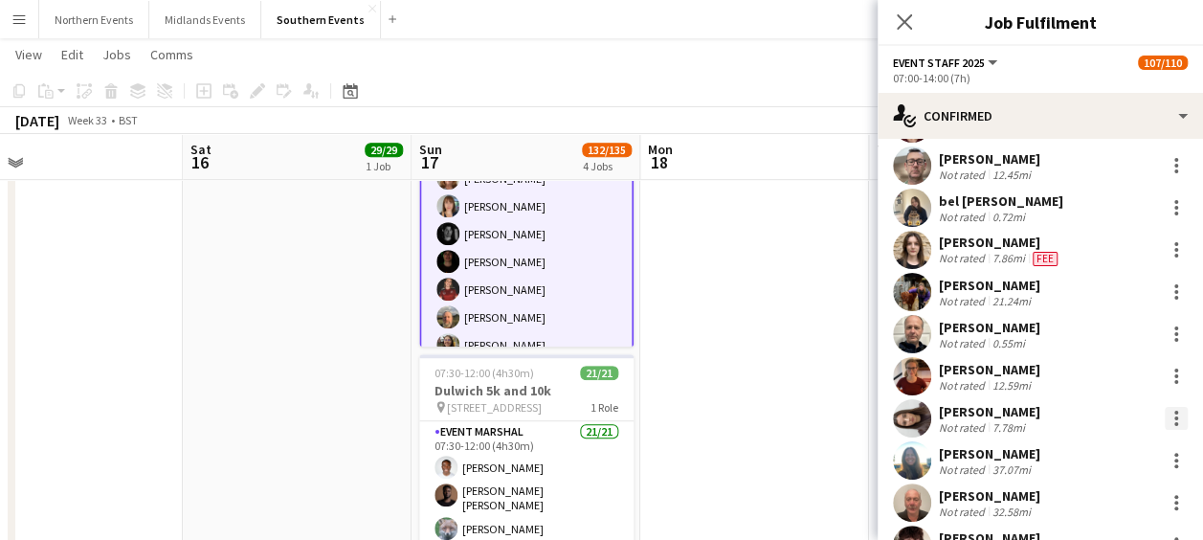
click at [1174, 418] on div at bounding box center [1176, 418] width 4 height 4
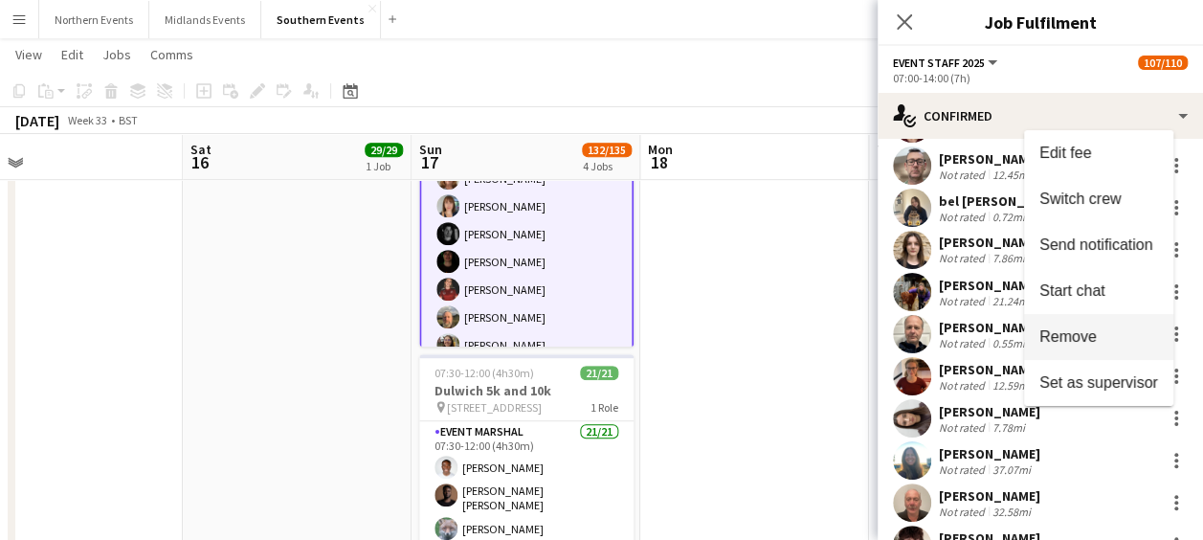
click at [1085, 339] on span "Remove" at bounding box center [1067, 335] width 57 height 16
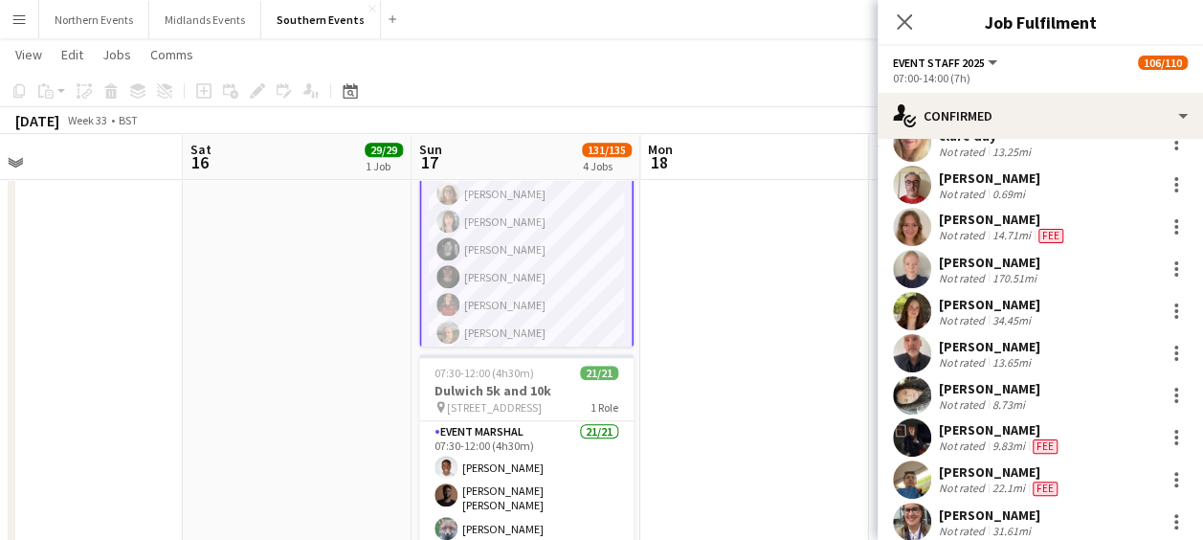
scroll to position [2228, 0]
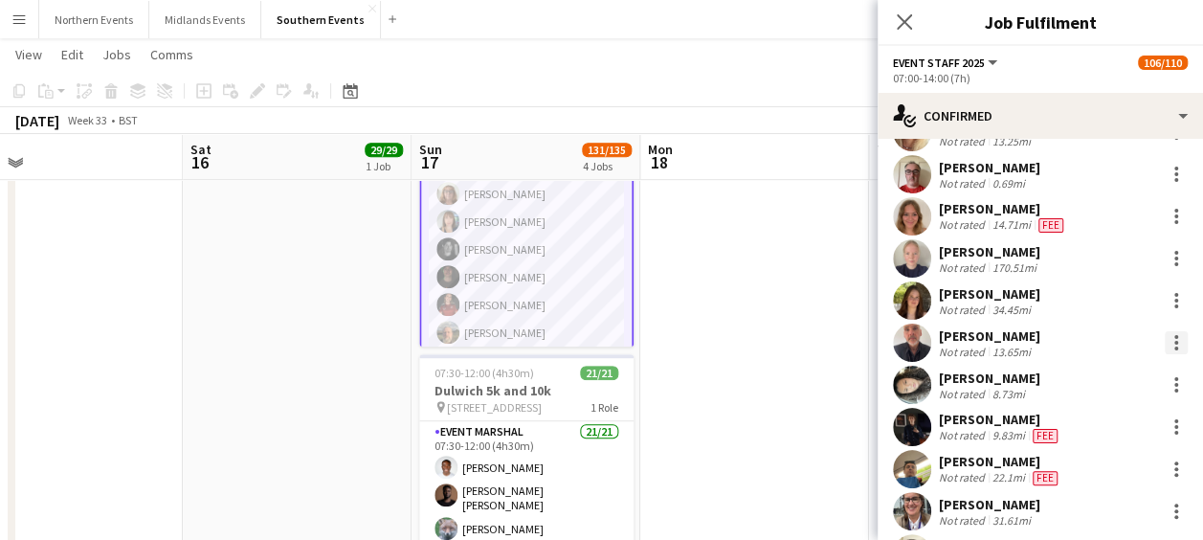
click at [1165, 332] on div at bounding box center [1176, 342] width 23 height 23
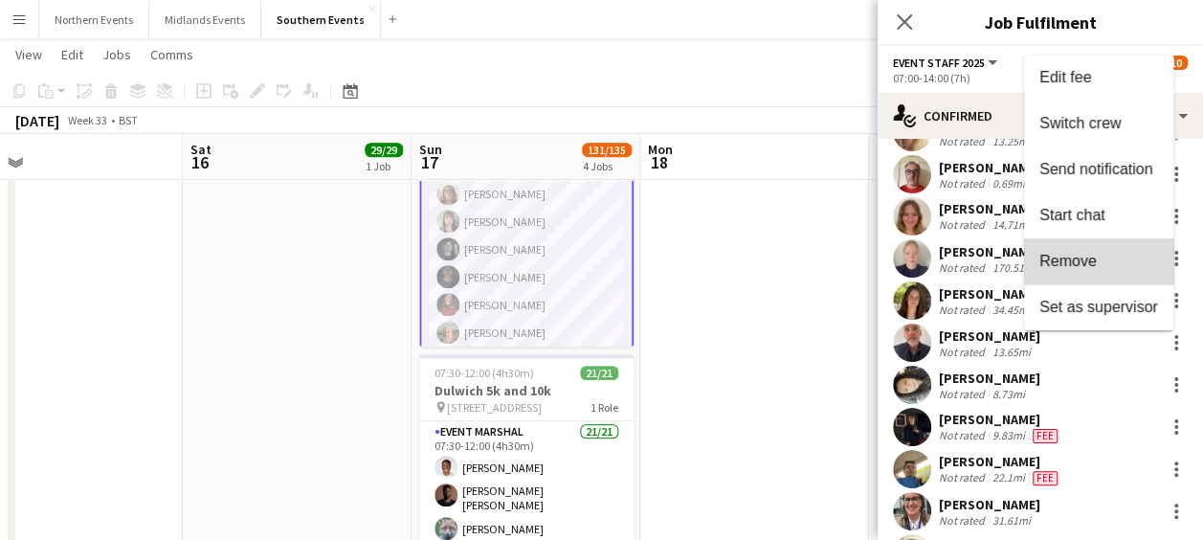
click at [1088, 256] on span "Remove" at bounding box center [1067, 261] width 57 height 16
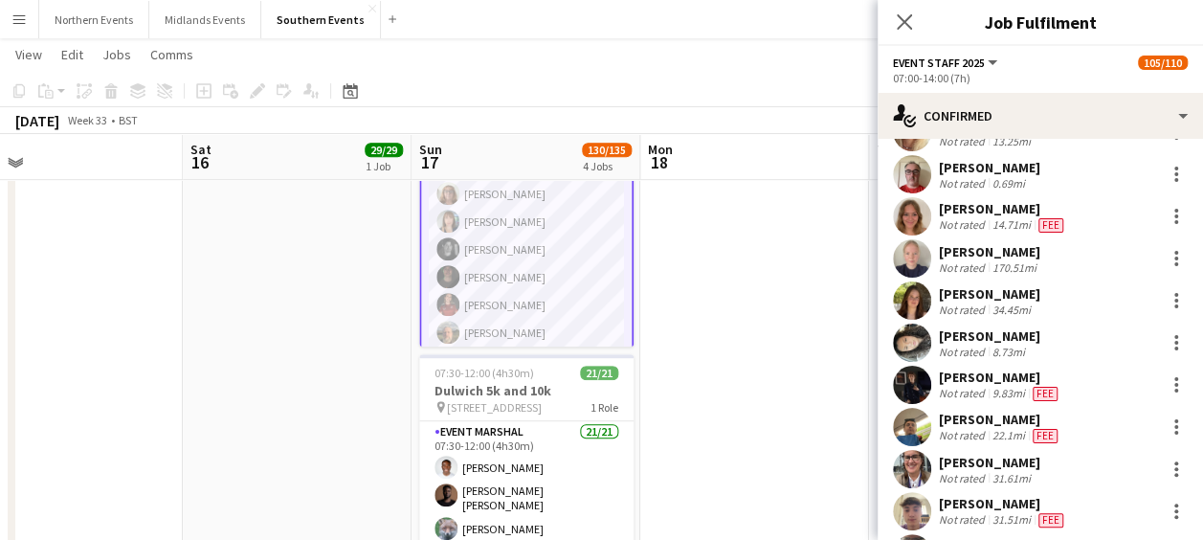
click at [1070, 258] on div "Amy Holmes Not rated 170.51mi" at bounding box center [1040, 258] width 325 height 38
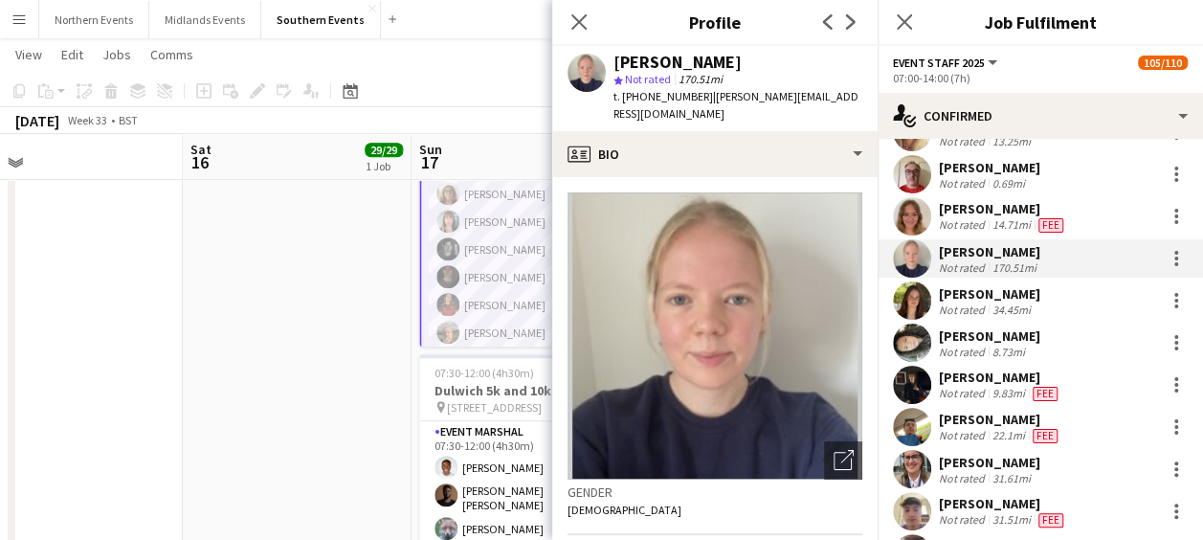
click at [718, 333] on img at bounding box center [715, 335] width 295 height 287
click at [575, 19] on icon at bounding box center [578, 21] width 15 height 15
